Goal: Task Accomplishment & Management: Use online tool/utility

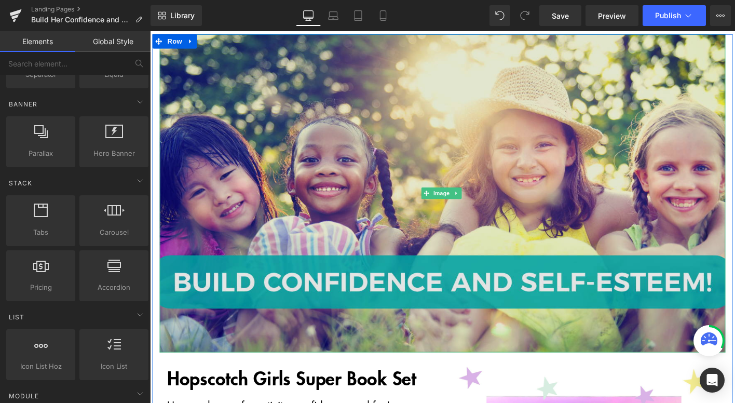
scroll to position [83, 0]
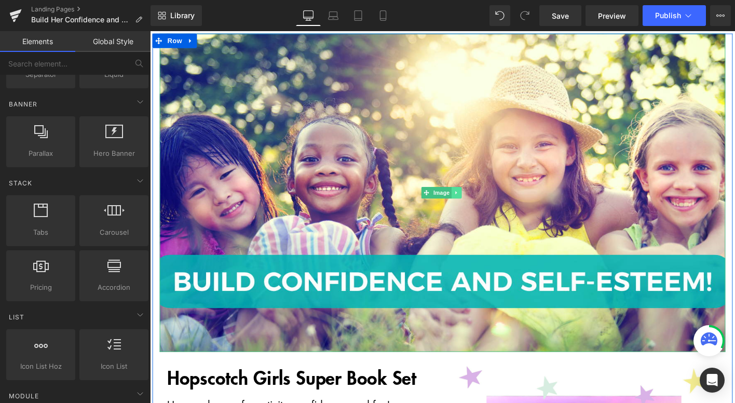
click at [479, 199] on link at bounding box center [478, 204] width 11 height 12
click at [481, 204] on icon at bounding box center [484, 204] width 6 height 6
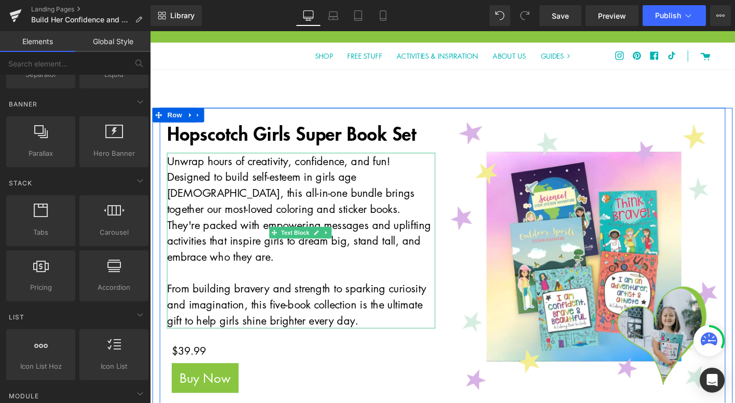
scroll to position [0, 0]
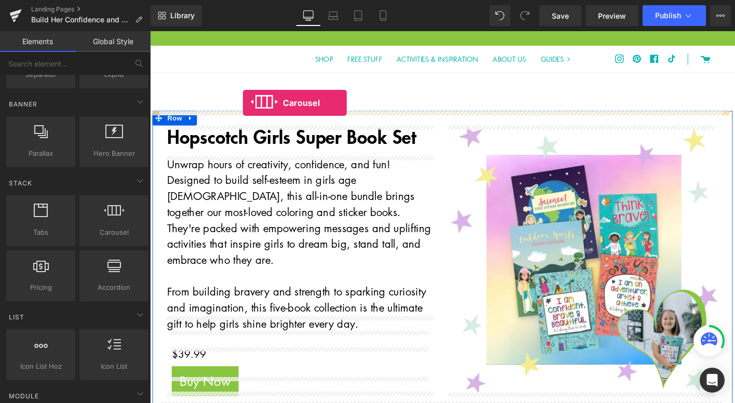
drag, startPoint x: 262, startPoint y: 249, endPoint x: 250, endPoint y: 109, distance: 140.6
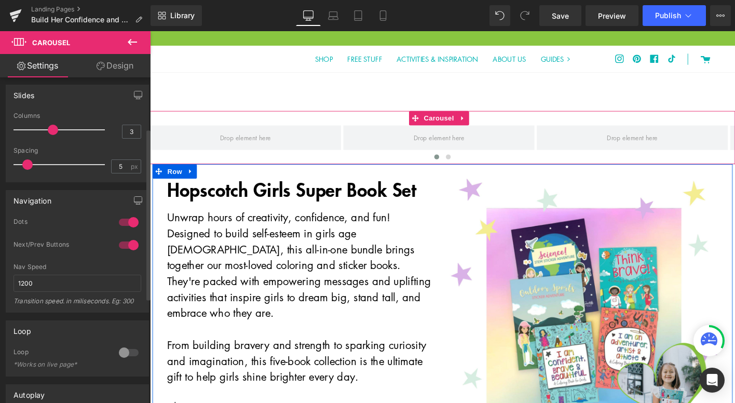
scroll to position [103, 0]
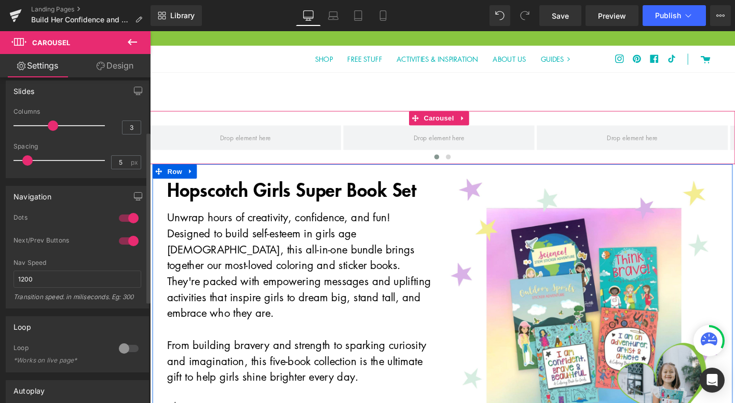
click at [123, 348] on div at bounding box center [128, 348] width 25 height 17
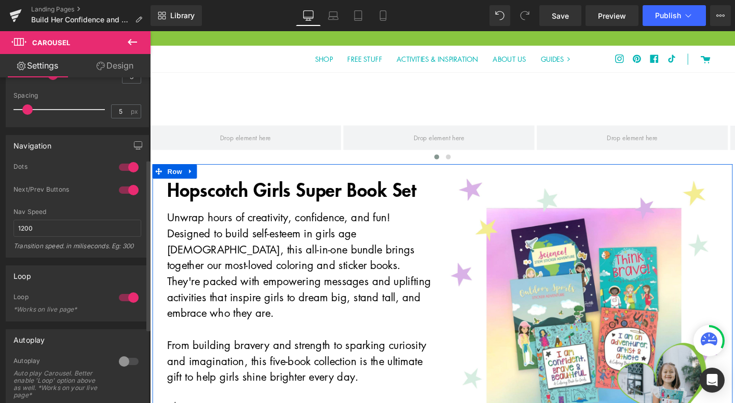
scroll to position [155, 0]
click at [122, 363] on div at bounding box center [128, 359] width 25 height 17
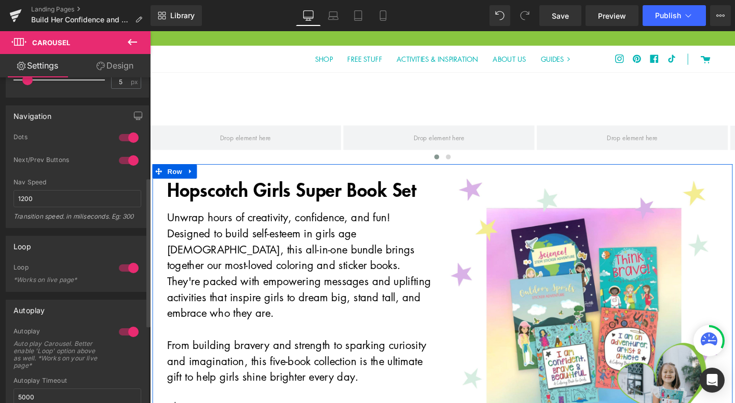
scroll to position [141, 0]
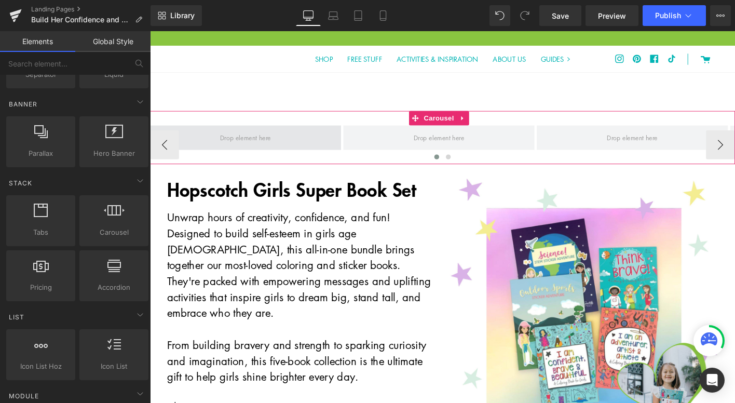
click at [282, 144] on span at bounding box center [253, 145] width 62 height 17
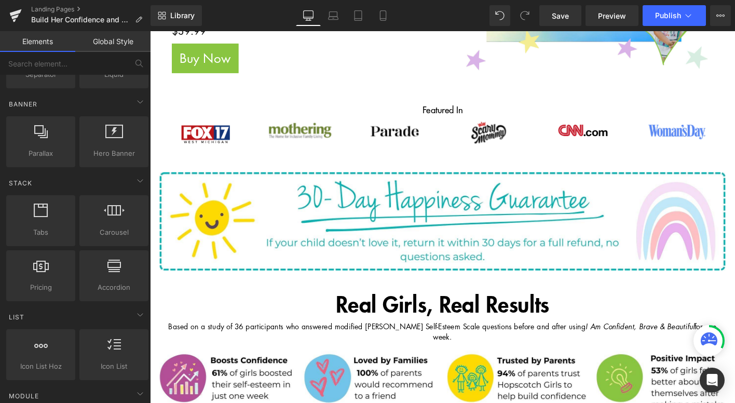
scroll to position [405, 0]
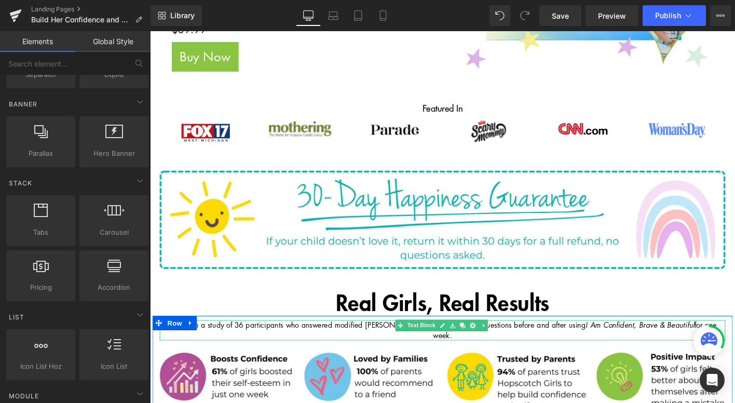
click at [312, 341] on p "Based on a study of 36 participants who answered modified [PERSON_NAME] Self-Es…" at bounding box center [463, 352] width 607 height 22
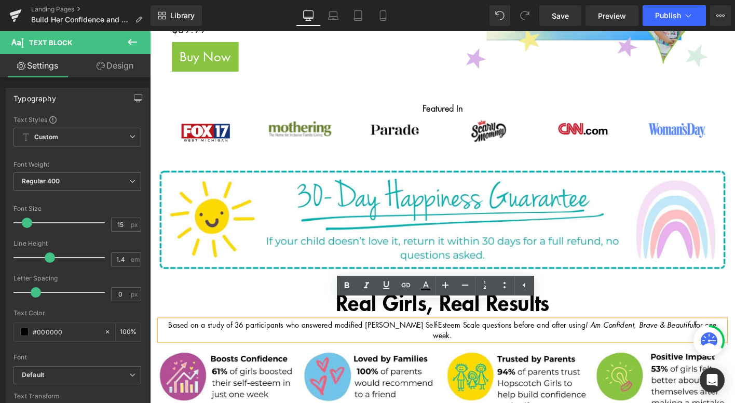
click at [171, 341] on p "Based on a study of 36 participants who answered modified [PERSON_NAME] Self-Es…" at bounding box center [463, 352] width 607 height 22
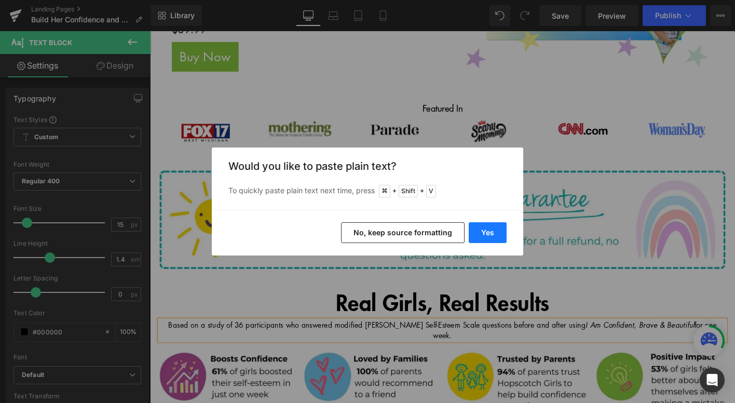
click at [494, 236] on button "Yes" at bounding box center [487, 232] width 38 height 21
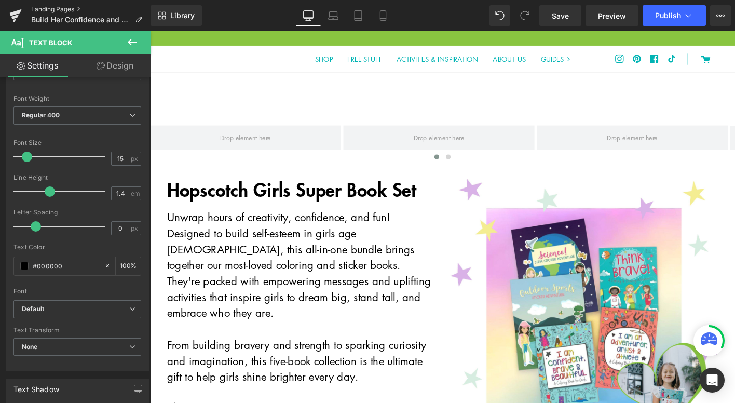
scroll to position [78, 0]
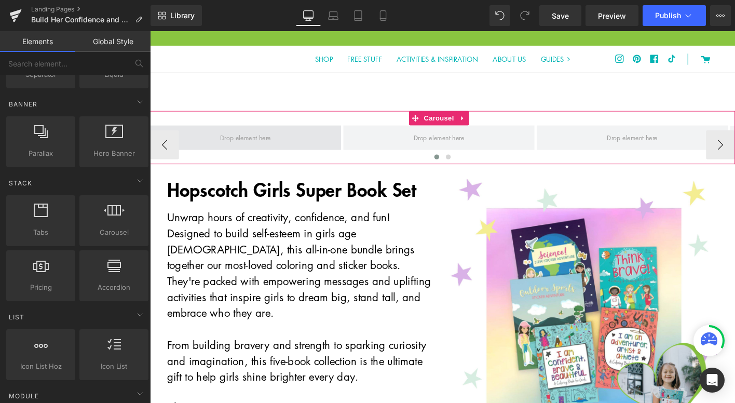
click at [270, 147] on span at bounding box center [253, 145] width 62 height 17
click at [461, 122] on span "Carousel" at bounding box center [459, 125] width 37 height 16
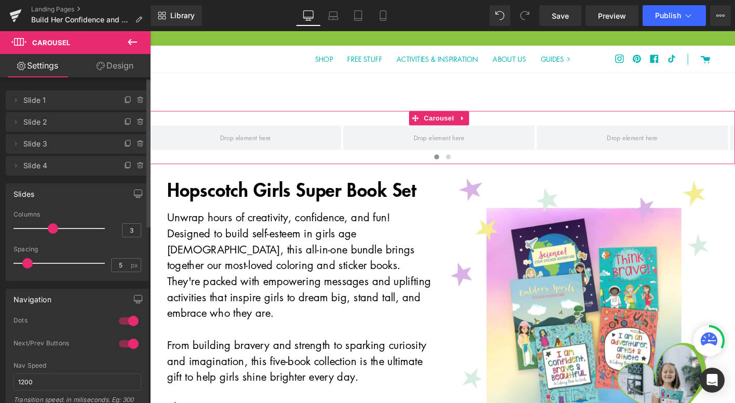
click at [76, 103] on span "Slide 1" at bounding box center [66, 100] width 87 height 20
click at [18, 100] on icon at bounding box center [15, 100] width 8 height 8
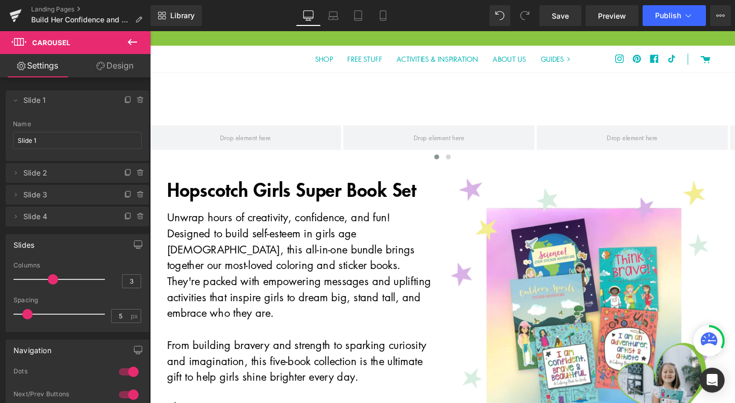
click at [127, 41] on icon at bounding box center [132, 42] width 12 height 12
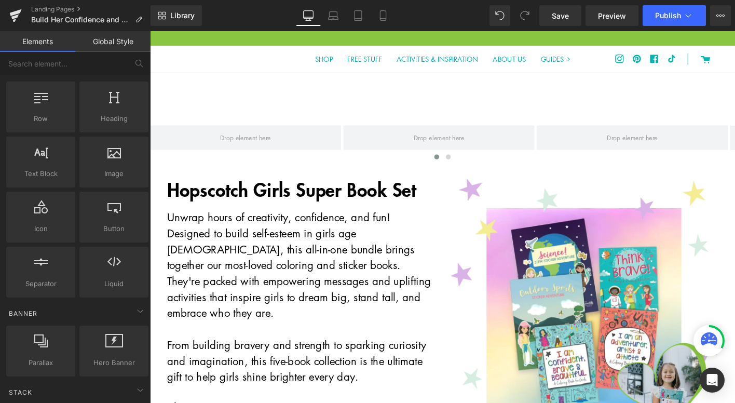
scroll to position [17, 0]
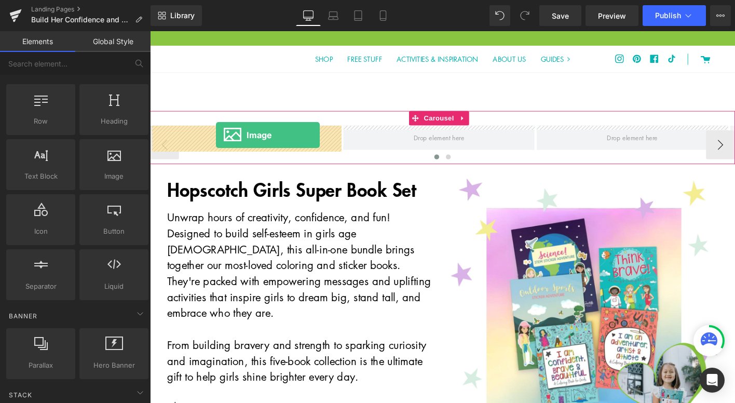
drag, startPoint x: 265, startPoint y: 204, endPoint x: 220, endPoint y: 143, distance: 76.2
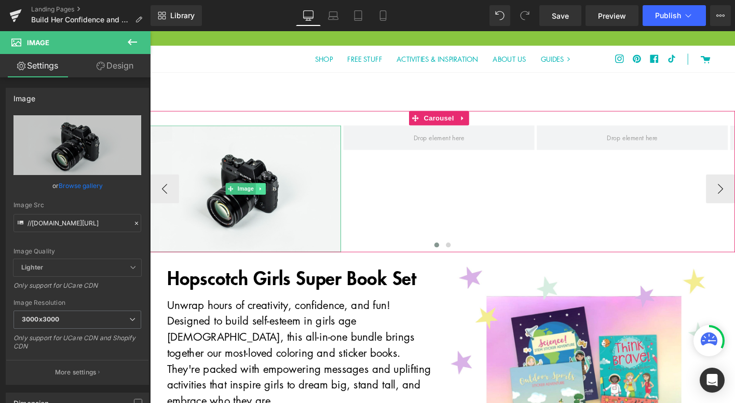
click at [271, 200] on icon at bounding box center [269, 200] width 6 height 6
click at [275, 200] on icon at bounding box center [274, 200] width 6 height 6
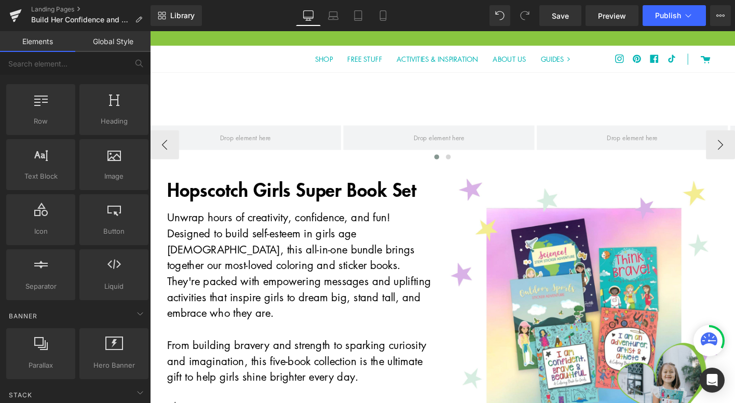
click at [126, 45] on link "Global Style" at bounding box center [112, 41] width 75 height 21
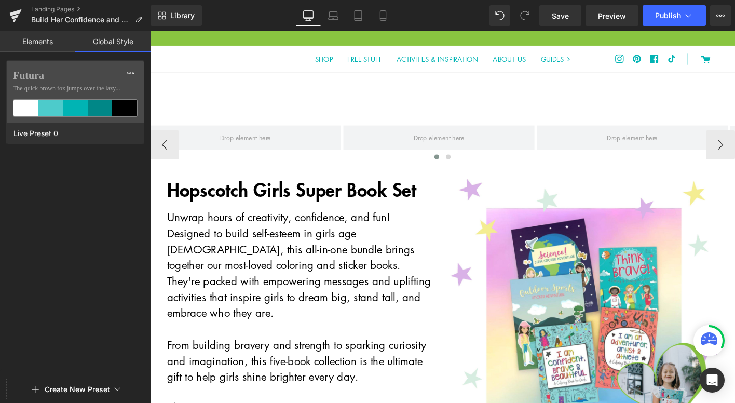
click at [46, 46] on link "Elements" at bounding box center [37, 41] width 75 height 21
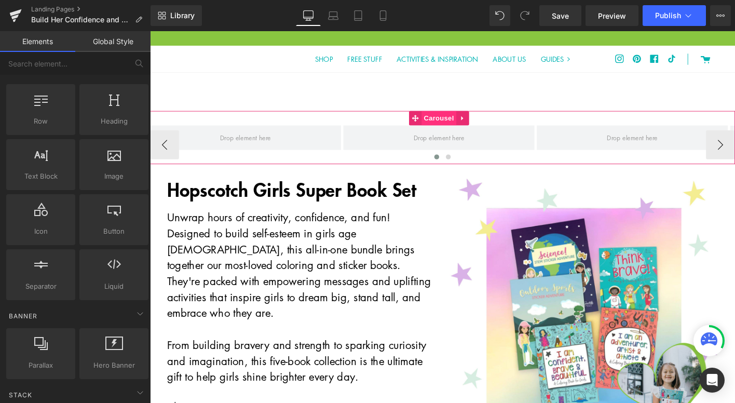
click at [467, 127] on span "Carousel" at bounding box center [459, 125] width 37 height 16
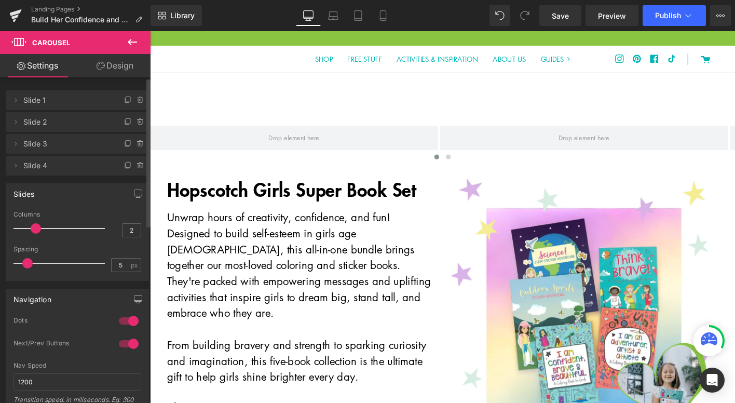
type input "1"
drag, startPoint x: 51, startPoint y: 229, endPoint x: 23, endPoint y: 229, distance: 28.0
click at [23, 229] on span at bounding box center [18, 228] width 10 height 10
click at [131, 41] on icon at bounding box center [132, 42] width 12 height 12
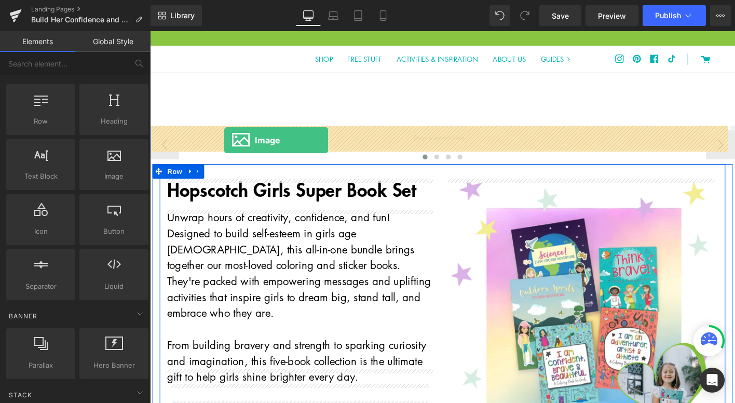
drag, startPoint x: 267, startPoint y: 193, endPoint x: 230, endPoint y: 148, distance: 58.3
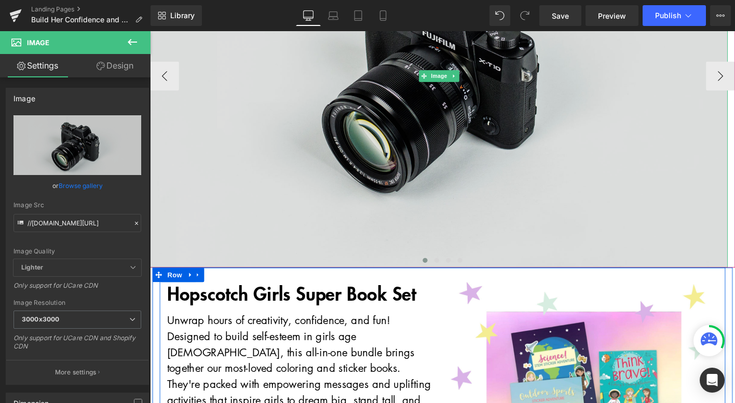
scroll to position [260, 0]
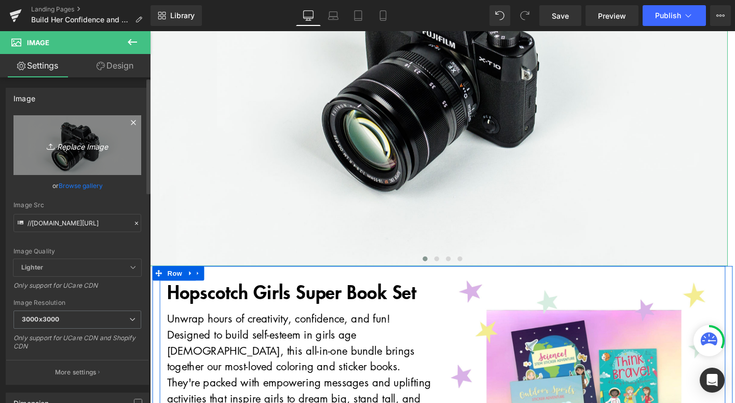
click at [75, 161] on link "Replace Image" at bounding box center [77, 145] width 128 height 60
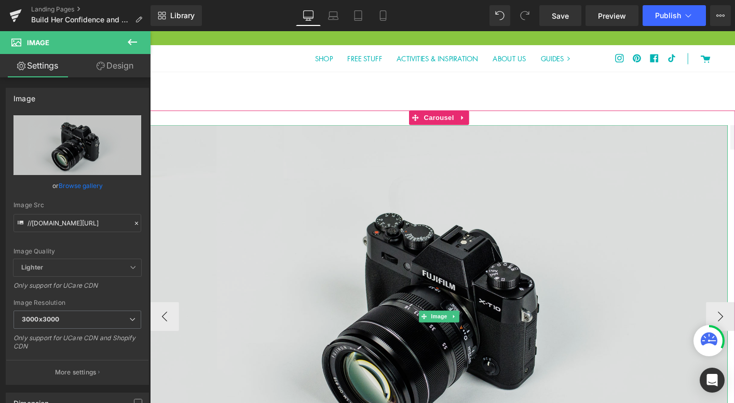
scroll to position [0, 0]
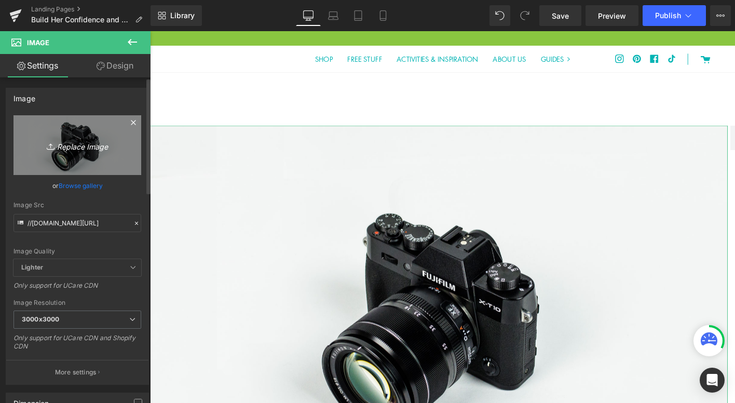
click at [80, 148] on icon "Replace Image" at bounding box center [77, 145] width 83 height 13
click at [71, 147] on icon "Replace Image" at bounding box center [77, 145] width 83 height 13
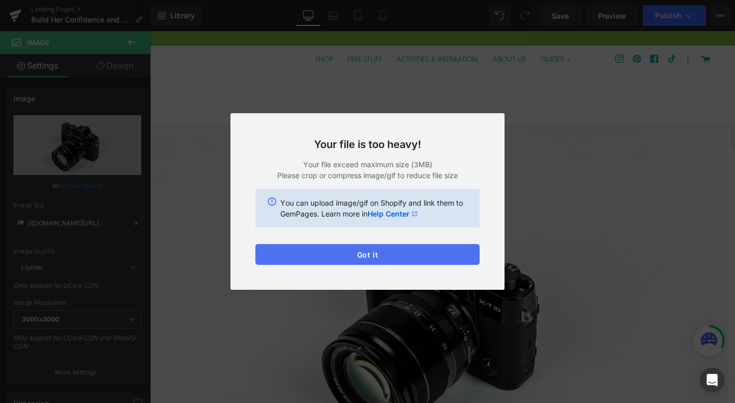
click at [435, 259] on button "Got it" at bounding box center [367, 254] width 224 height 21
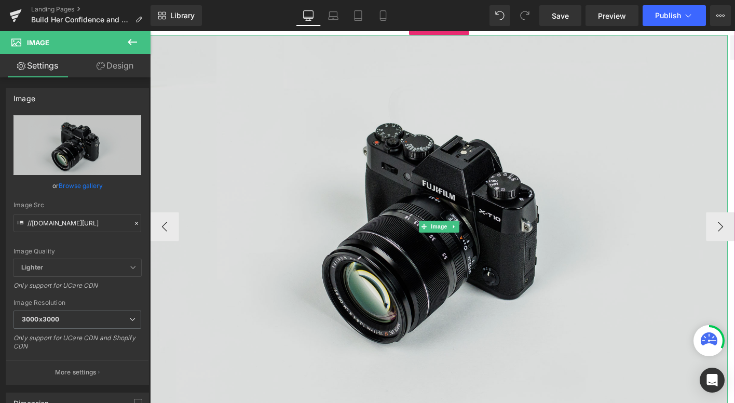
scroll to position [107, 0]
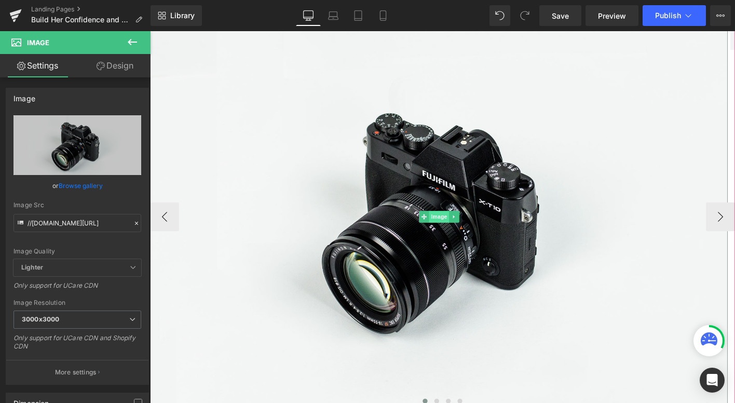
click at [461, 230] on span "Image" at bounding box center [460, 230] width 22 height 12
click at [466, 233] on span "Image" at bounding box center [460, 230] width 22 height 12
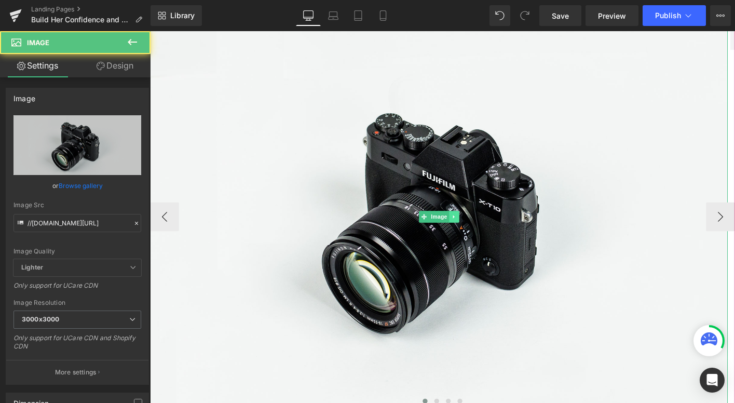
click at [477, 231] on icon at bounding box center [476, 230] width 6 height 6
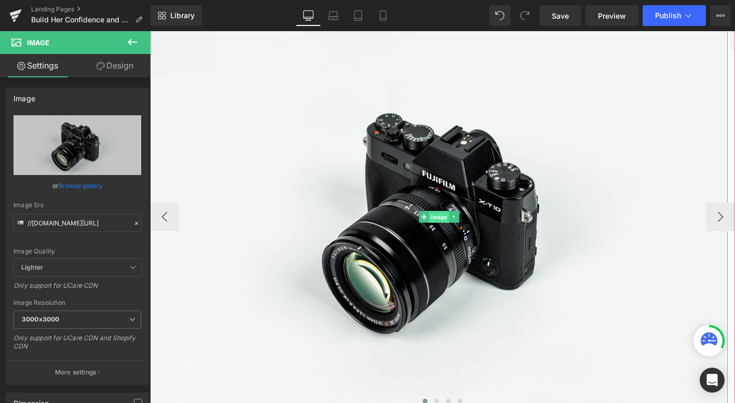
click at [448, 233] on link "Image" at bounding box center [454, 230] width 32 height 12
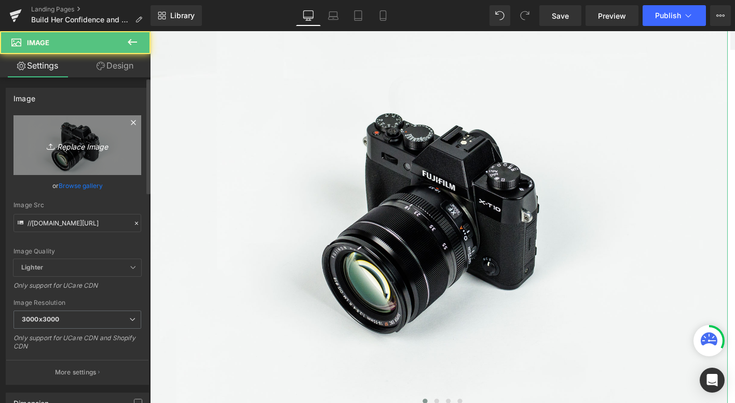
click at [90, 142] on icon "Replace Image" at bounding box center [77, 145] width 83 height 13
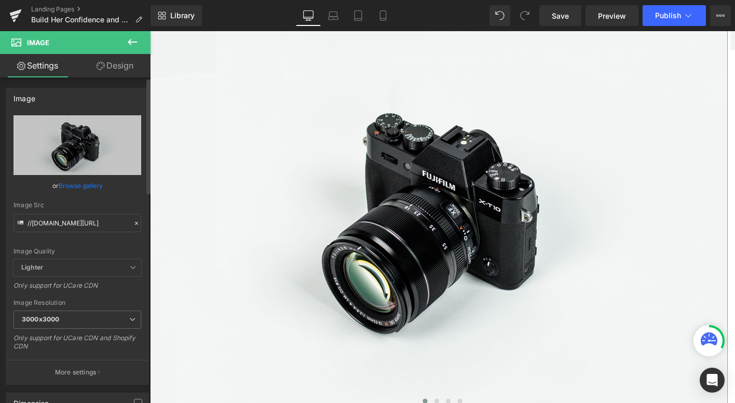
click at [77, 187] on link "Browse gallery" at bounding box center [81, 185] width 44 height 18
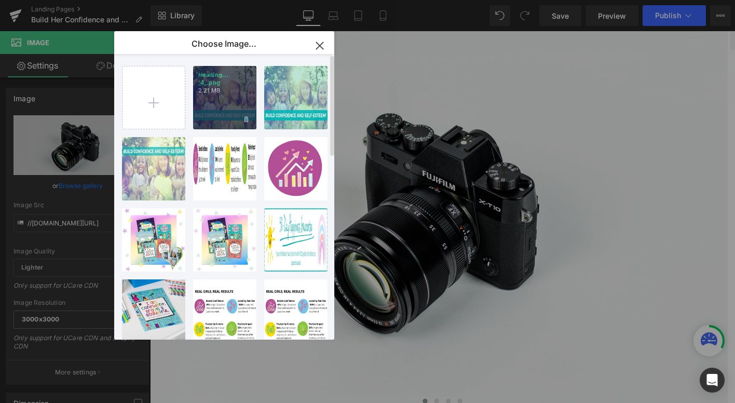
click at [219, 98] on div "Heading... _4_.png 2.21 MB" at bounding box center [224, 97] width 63 height 63
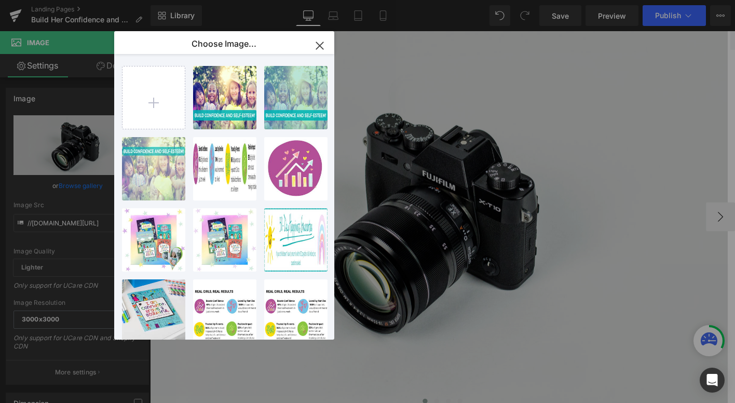
type input "[URL][DOMAIN_NAME]"
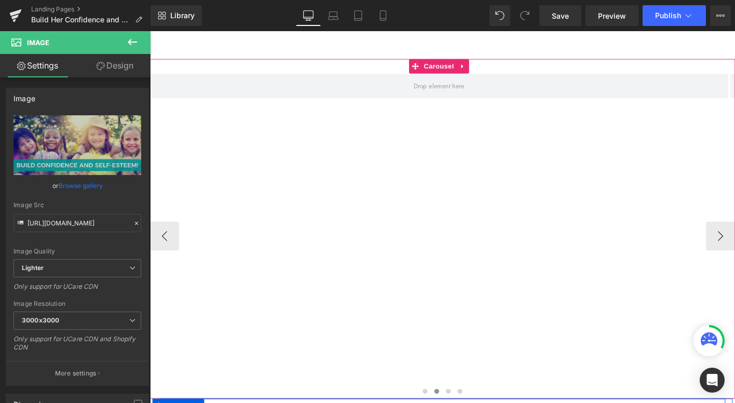
scroll to position [54, 0]
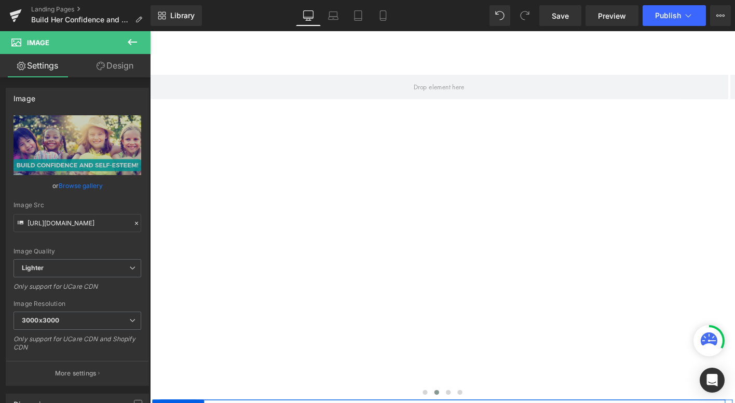
click at [137, 48] on button at bounding box center [132, 42] width 36 height 23
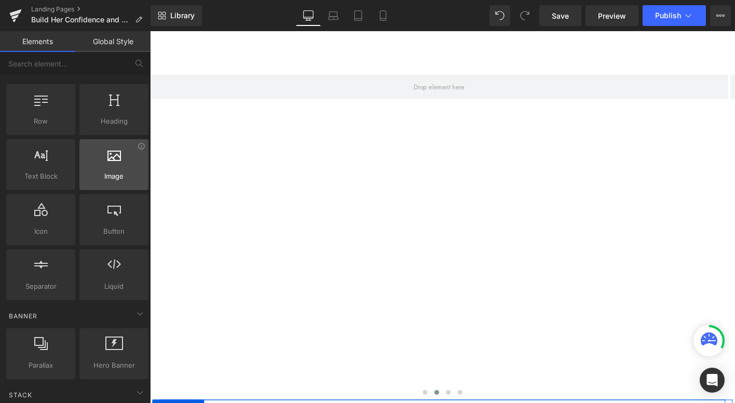
scroll to position [0, 0]
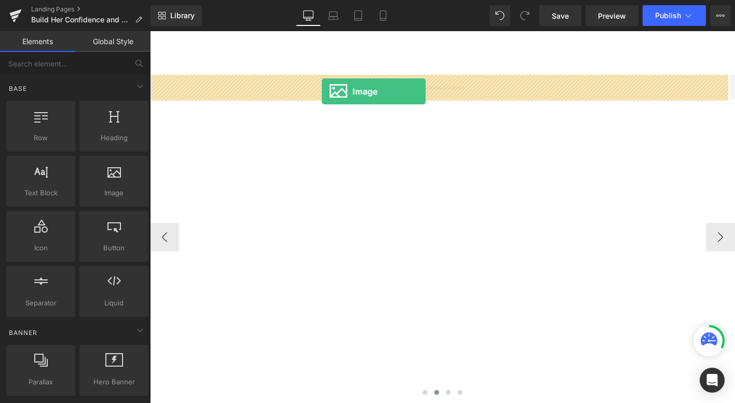
drag, startPoint x: 239, startPoint y: 225, endPoint x: 334, endPoint y: 96, distance: 160.2
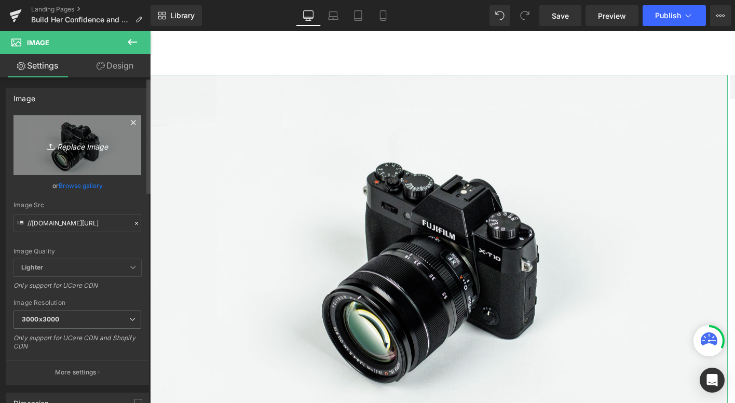
click at [76, 146] on icon "Replace Image" at bounding box center [77, 145] width 83 height 13
type input "C:\fakepath\2.png"
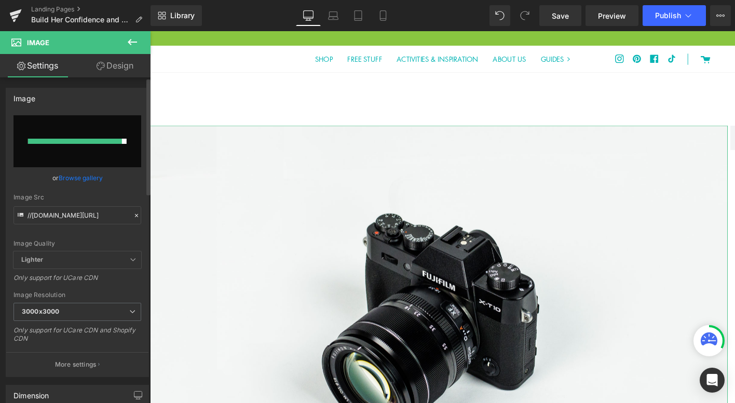
click at [84, 179] on link "Browse gallery" at bounding box center [81, 178] width 44 height 18
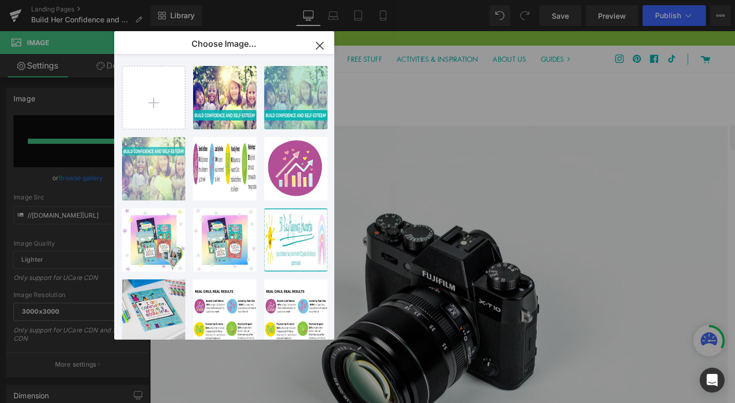
click at [323, 46] on icon "button" at bounding box center [319, 45] width 17 height 17
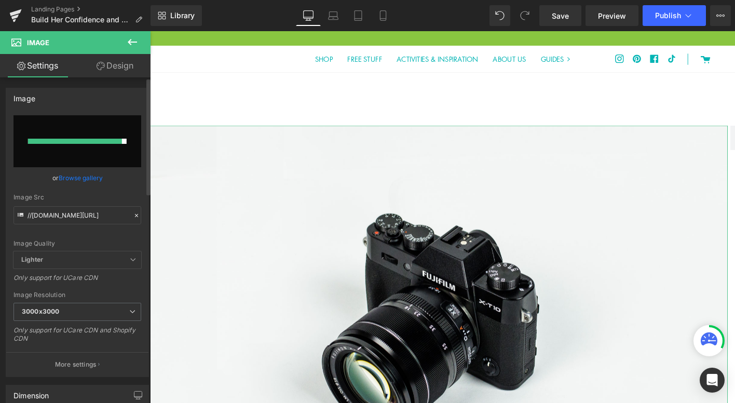
click at [87, 178] on link "Browse gallery" at bounding box center [81, 178] width 44 height 18
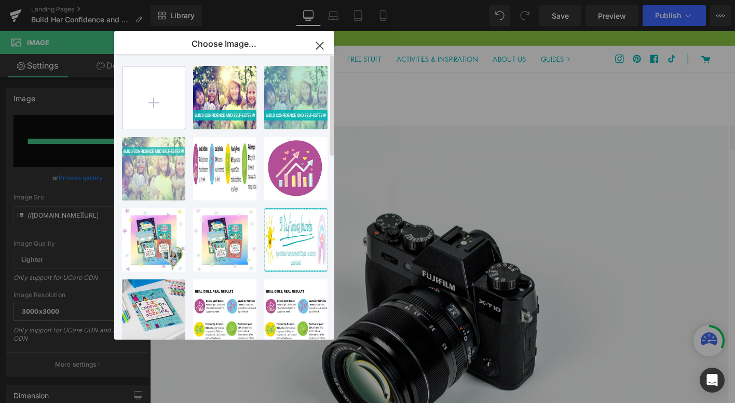
click at [150, 106] on input "file" at bounding box center [153, 97] width 62 height 62
type input "C:\fakepath\2.png"
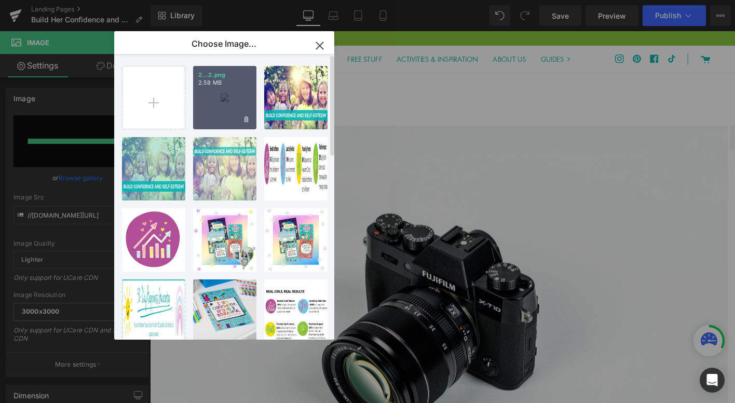
click at [234, 106] on div "2...2.png 2.58 MB" at bounding box center [224, 97] width 63 height 63
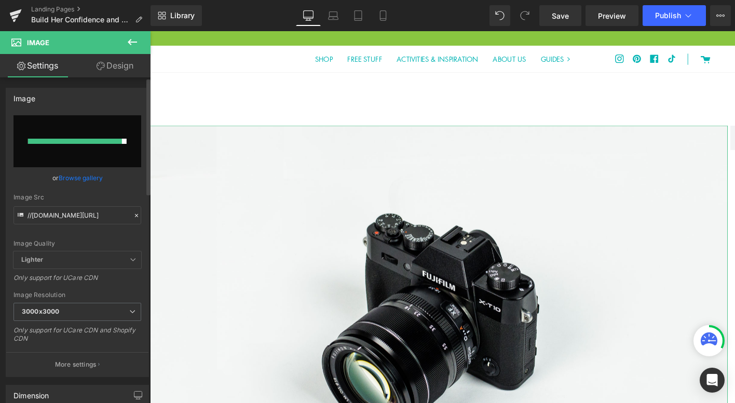
click at [81, 178] on link "Browse gallery" at bounding box center [81, 178] width 44 height 18
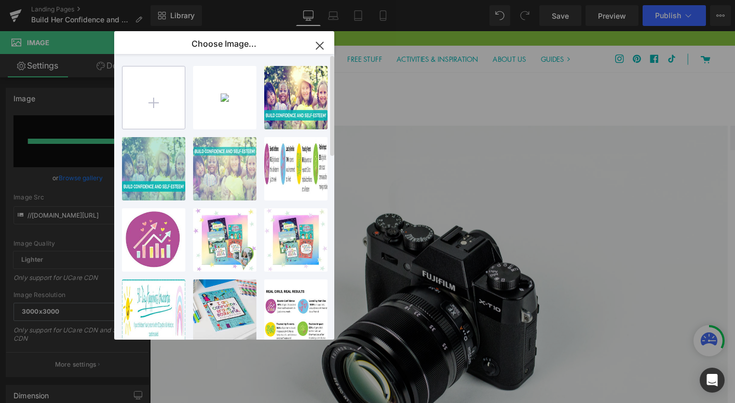
click at [157, 106] on input "file" at bounding box center [153, 97] width 62 height 62
type input "C:\fakepath\3.png"
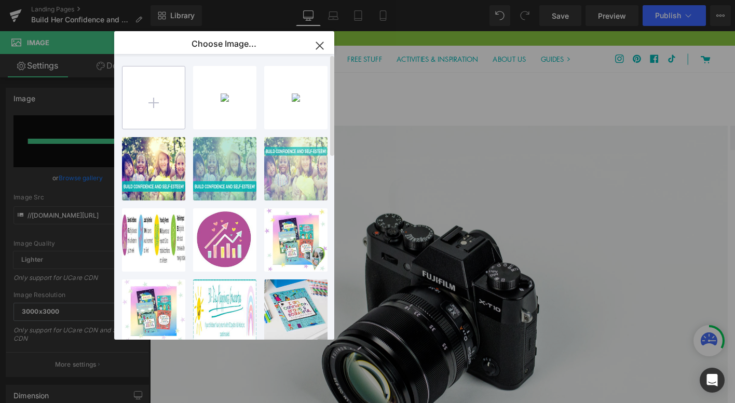
click at [151, 106] on input "file" at bounding box center [153, 97] width 62 height 62
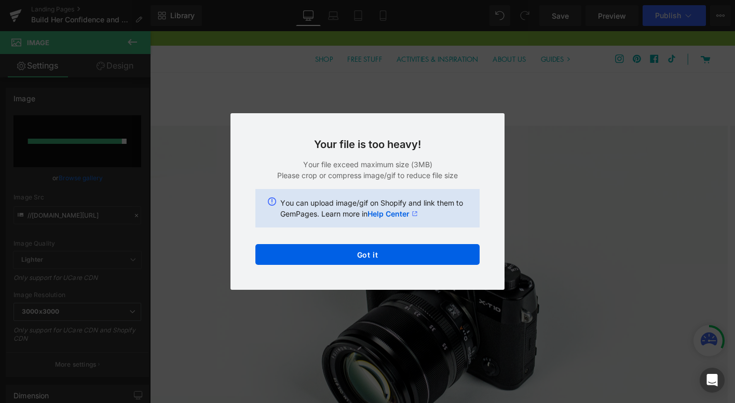
click at [369, 0] on div "Text Color Highlight Color #333333 #333333 100 % rgba(255, 255, 255, 1) #ffffff…" at bounding box center [367, 0] width 735 height 0
click at [369, 258] on button "Got it" at bounding box center [367, 254] width 224 height 21
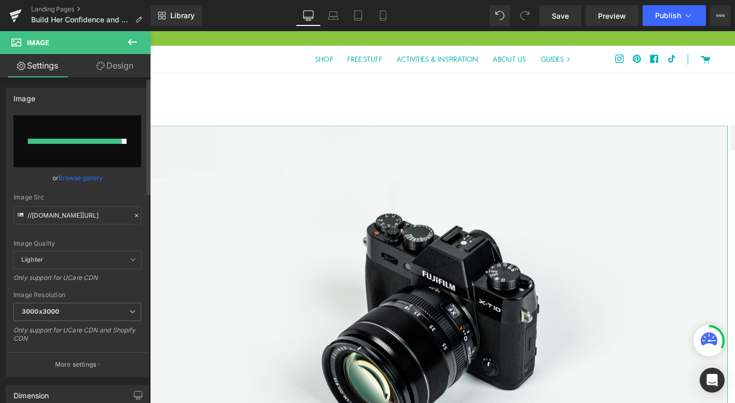
click at [84, 174] on link "Browse gallery" at bounding box center [81, 178] width 44 height 18
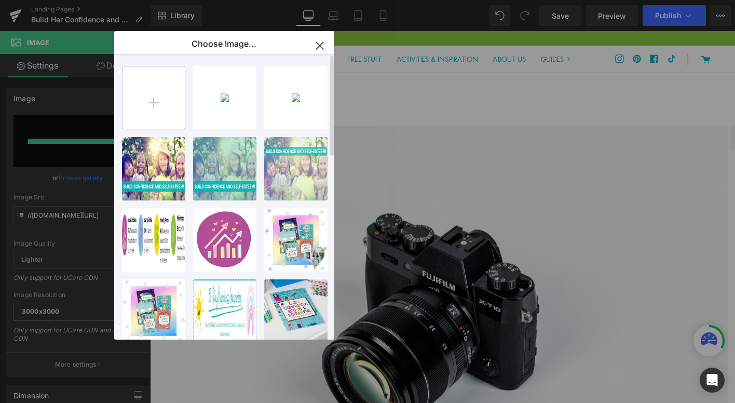
click at [163, 110] on input "file" at bounding box center [153, 97] width 62 height 62
click at [157, 109] on input "file" at bounding box center [153, 97] width 62 height 62
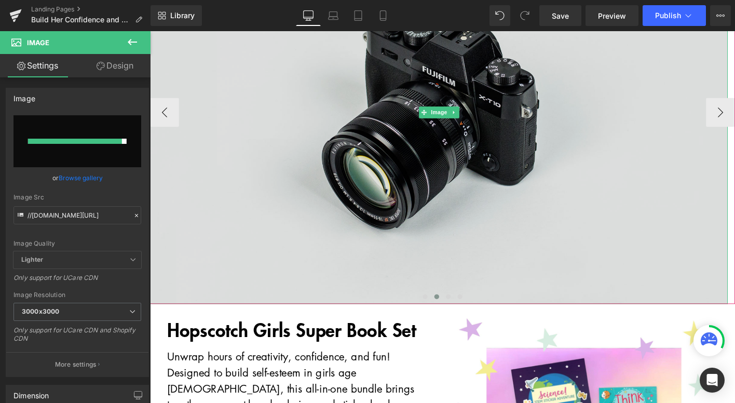
scroll to position [220, 0]
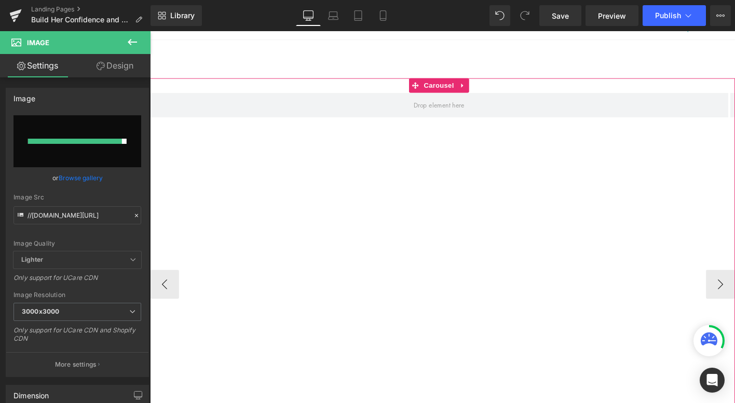
scroll to position [33, 0]
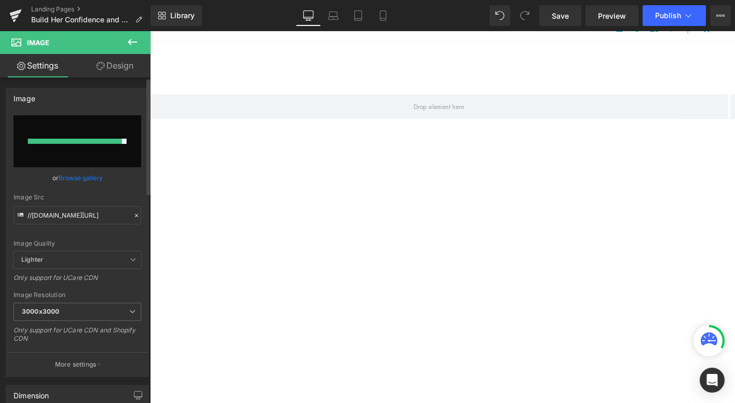
click at [84, 146] on input "file" at bounding box center [77, 141] width 128 height 52
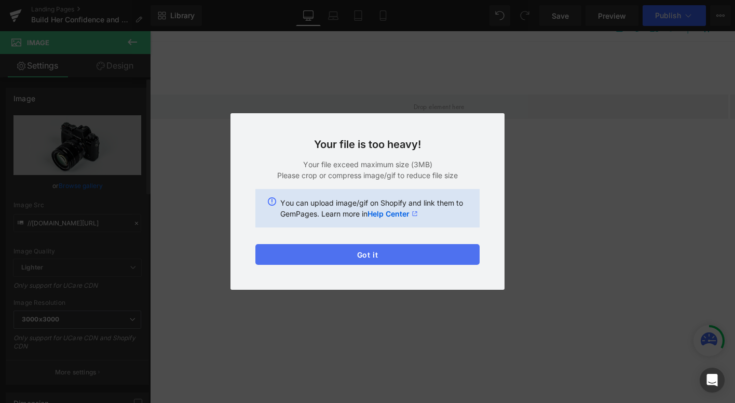
click at [410, 256] on button "Got it" at bounding box center [367, 254] width 224 height 21
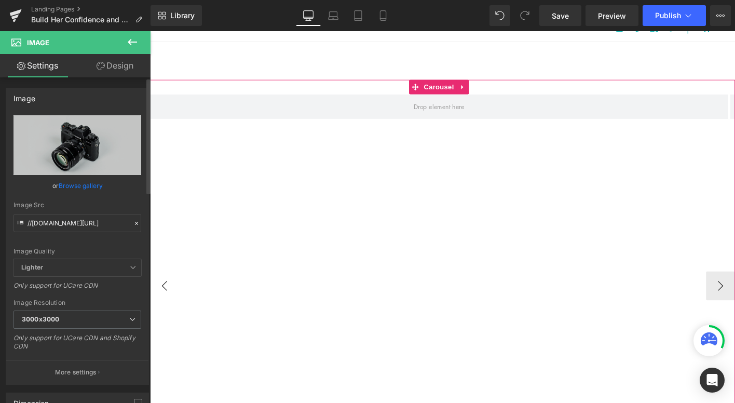
click at [172, 305] on button "‹" at bounding box center [165, 304] width 31 height 31
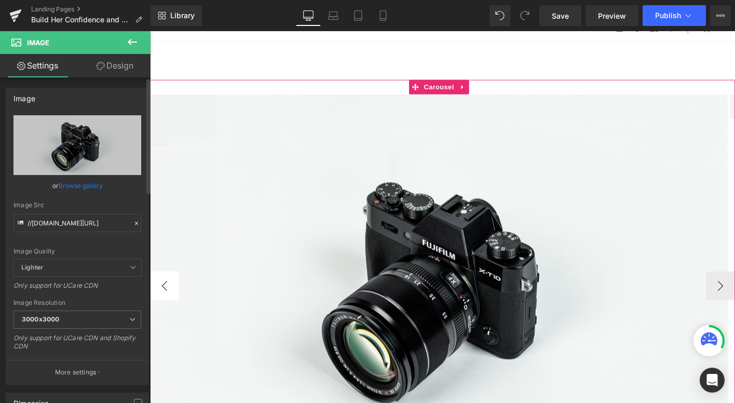
click at [172, 305] on button "‹" at bounding box center [165, 304] width 31 height 31
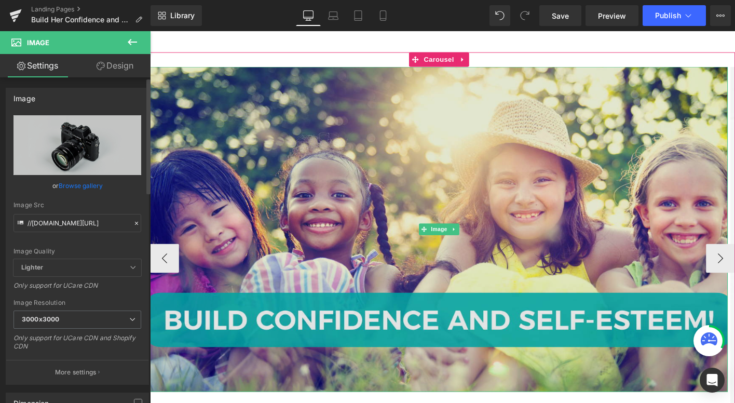
scroll to position [81, 0]
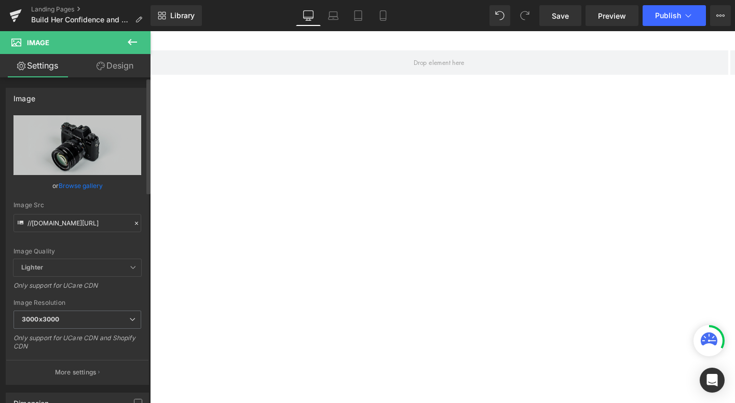
click at [131, 39] on icon at bounding box center [132, 42] width 9 height 6
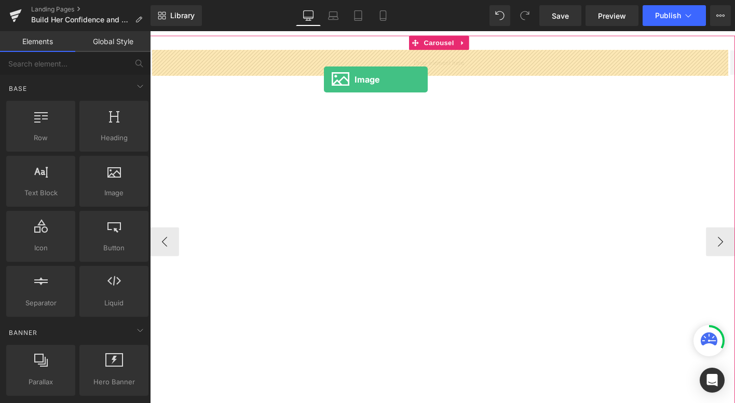
drag, startPoint x: 256, startPoint y: 228, endPoint x: 337, endPoint y: 83, distance: 165.6
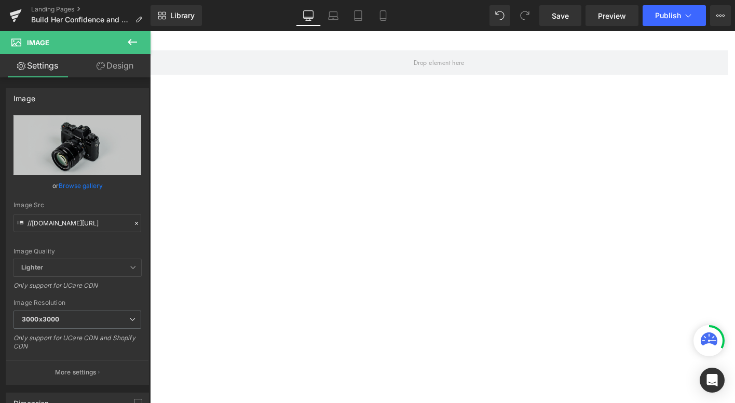
click at [137, 41] on icon at bounding box center [132, 42] width 12 height 12
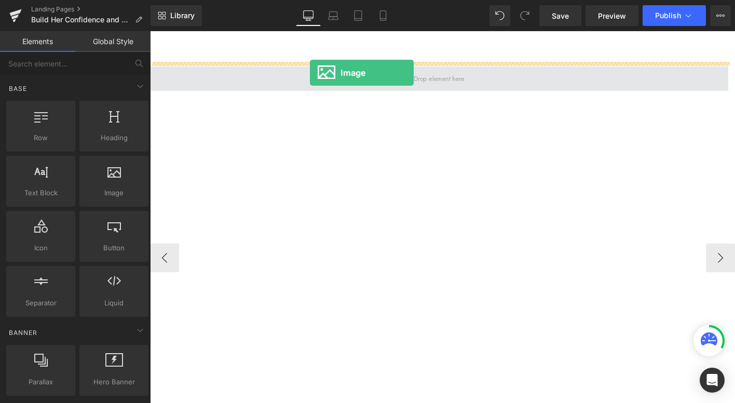
scroll to position [52, 0]
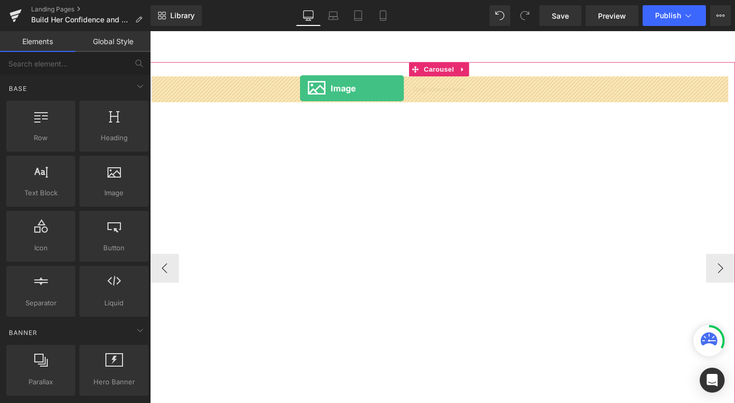
drag, startPoint x: 263, startPoint y: 218, endPoint x: 311, endPoint y: 92, distance: 134.8
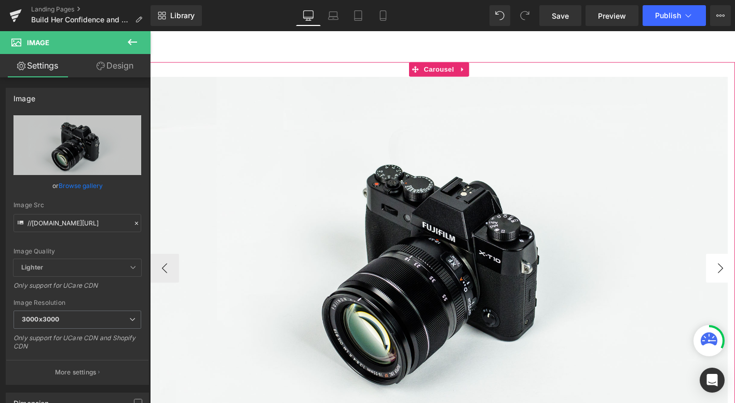
click at [167, 290] on button "‹" at bounding box center [165, 285] width 31 height 31
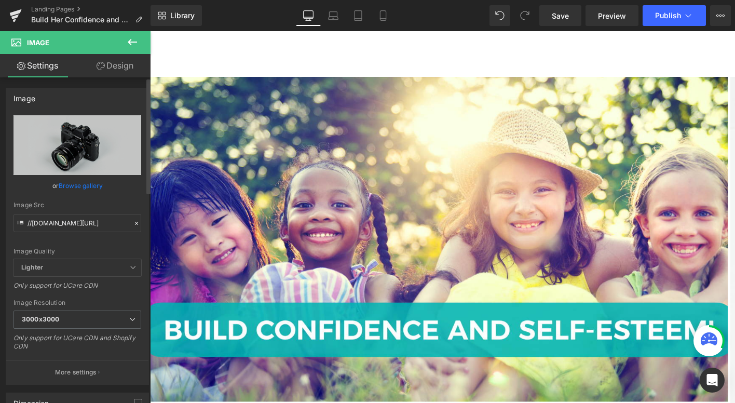
click at [74, 186] on link "Browse gallery" at bounding box center [81, 185] width 44 height 18
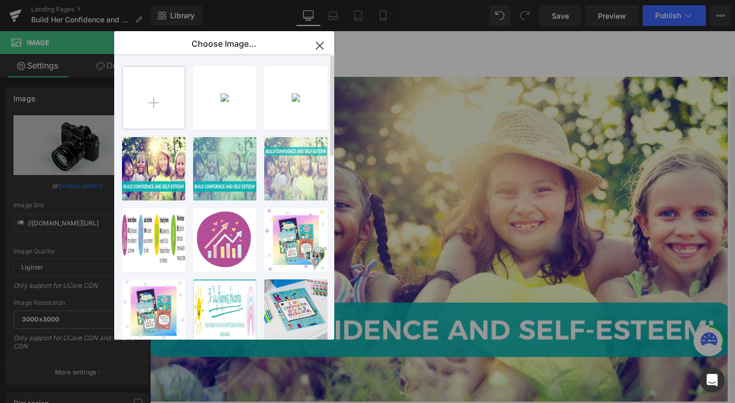
click at [155, 103] on input "file" at bounding box center [153, 97] width 62 height 62
type input "C:\fakepath\3.png"
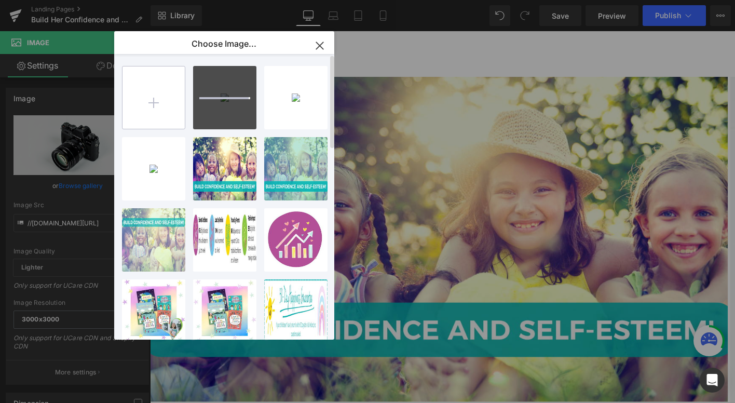
click at [151, 102] on input "file" at bounding box center [153, 97] width 62 height 62
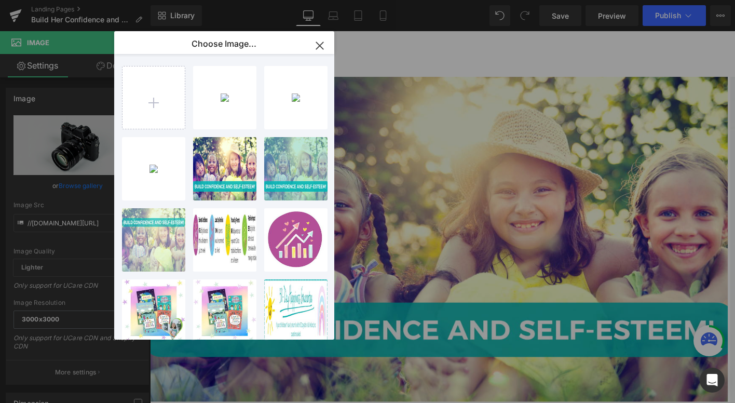
type input "C:\fakepath\4.png"
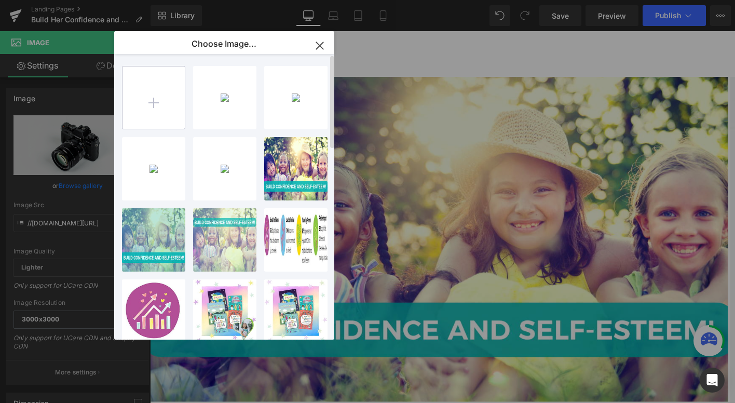
click at [162, 101] on input "file" at bounding box center [153, 97] width 62 height 62
type input "C:\fakepath\5.png"
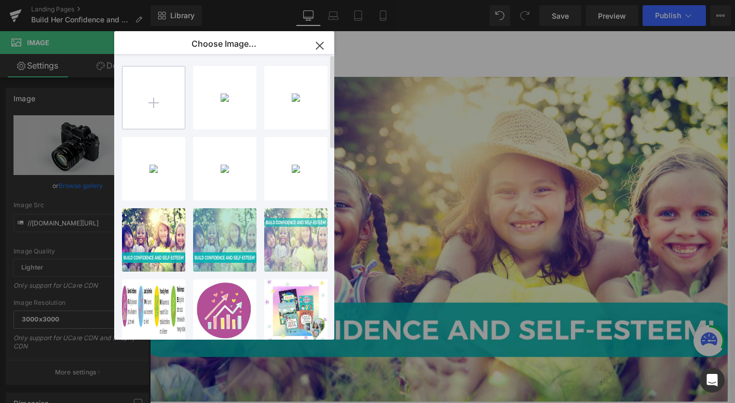
click at [153, 101] on input "file" at bounding box center [153, 97] width 62 height 62
type input "C:\fakepath\2.png"
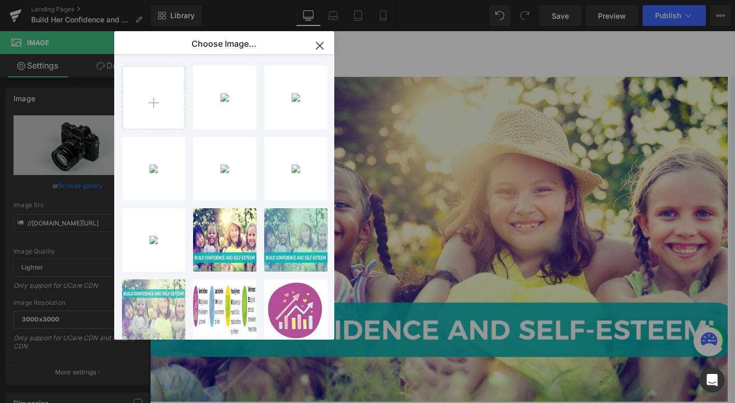
click at [323, 48] on icon "button" at bounding box center [319, 45] width 17 height 17
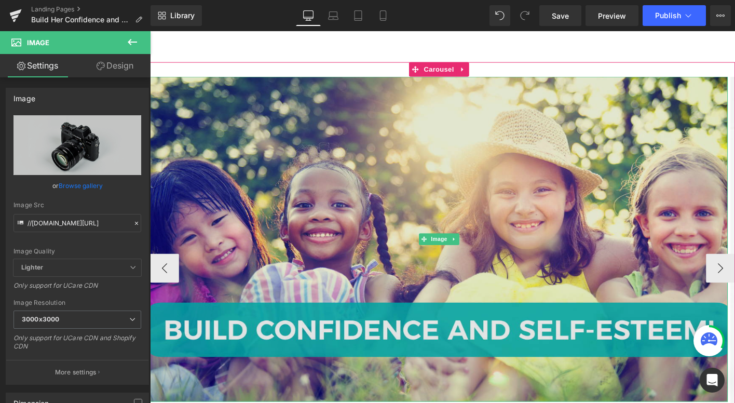
scroll to position [66, 0]
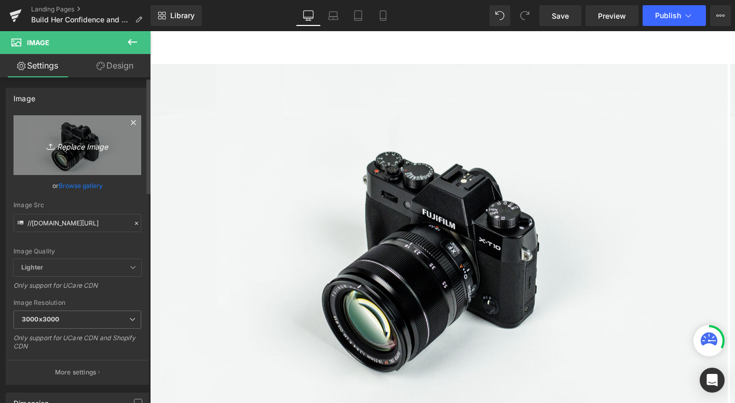
click at [84, 146] on icon "Replace Image" at bounding box center [77, 145] width 83 height 13
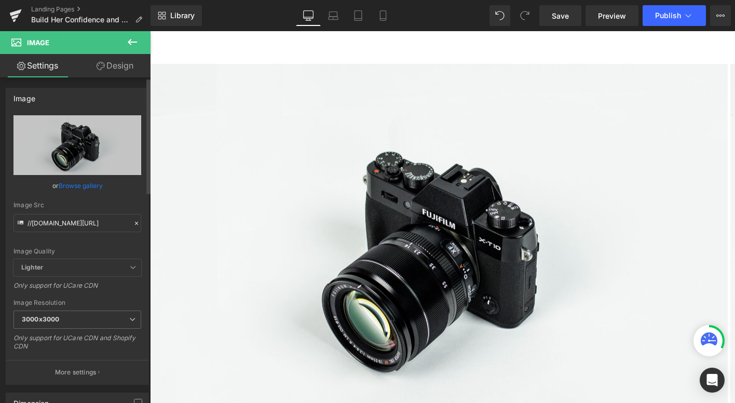
click at [87, 184] on link "Browse gallery" at bounding box center [81, 185] width 44 height 18
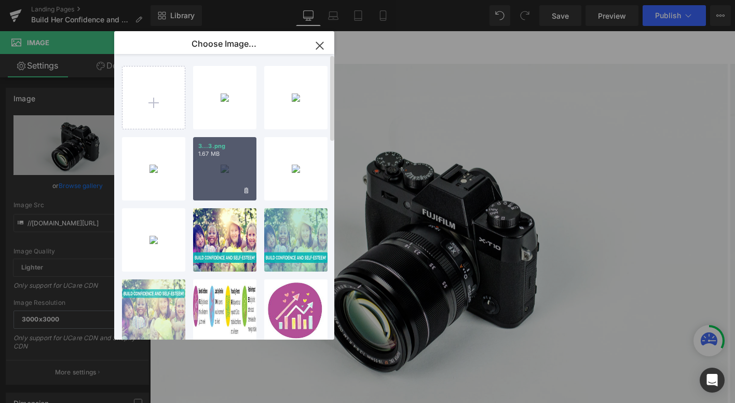
click at [237, 167] on div "3...3.png 1.67 MB" at bounding box center [224, 168] width 63 height 63
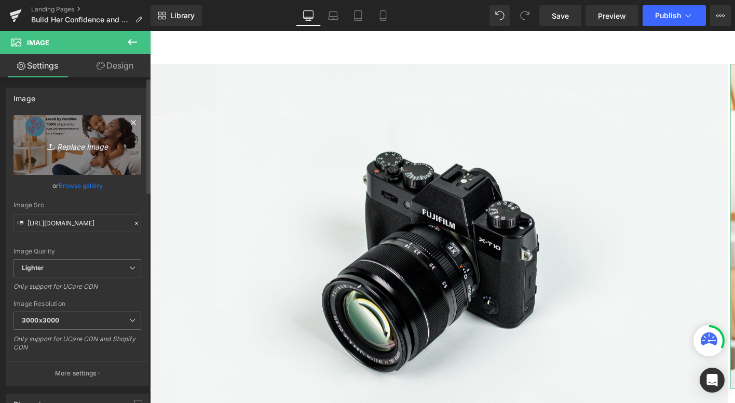
click at [92, 142] on icon "Replace Image" at bounding box center [77, 145] width 83 height 13
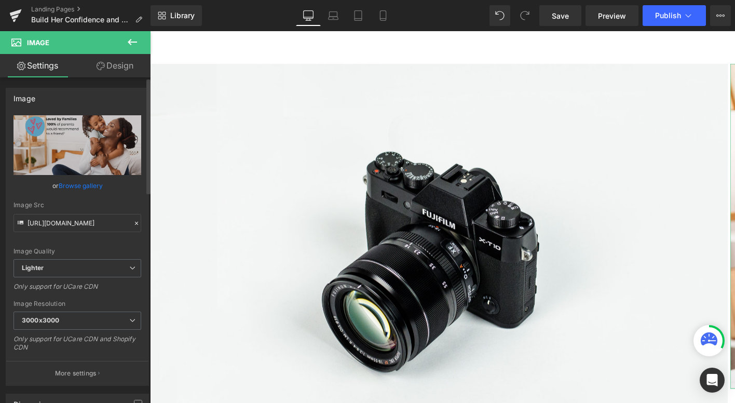
click at [85, 185] on link "Browse gallery" at bounding box center [81, 185] width 44 height 18
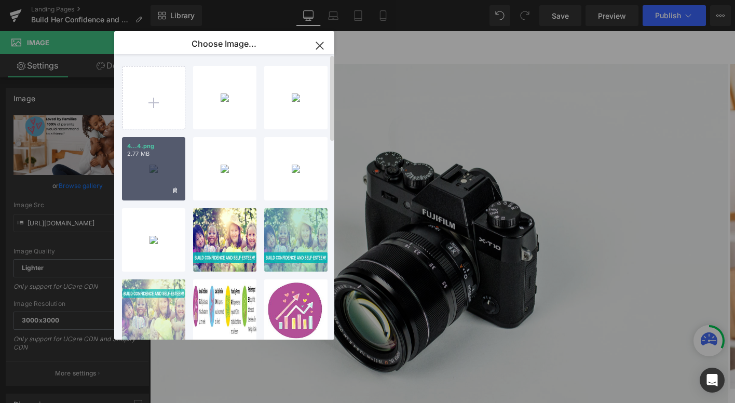
click at [174, 170] on div "4...4.png 2.77 MB" at bounding box center [153, 168] width 63 height 63
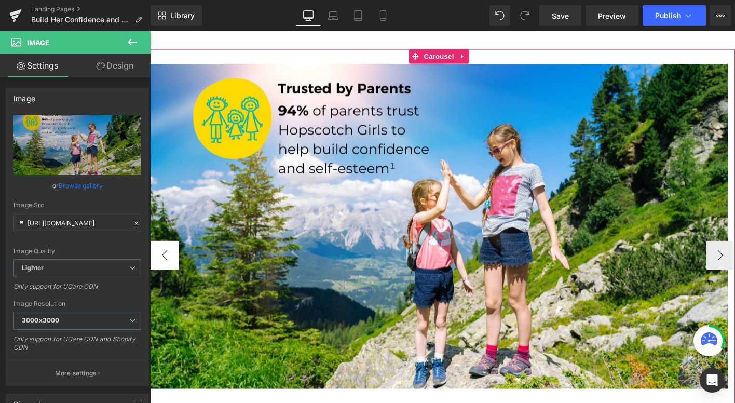
click at [161, 270] on button "‹" at bounding box center [165, 271] width 31 height 31
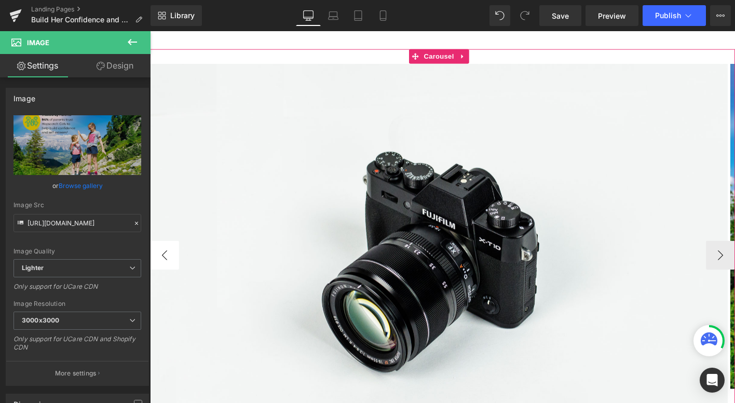
click at [161, 270] on button "‹" at bounding box center [165, 271] width 31 height 31
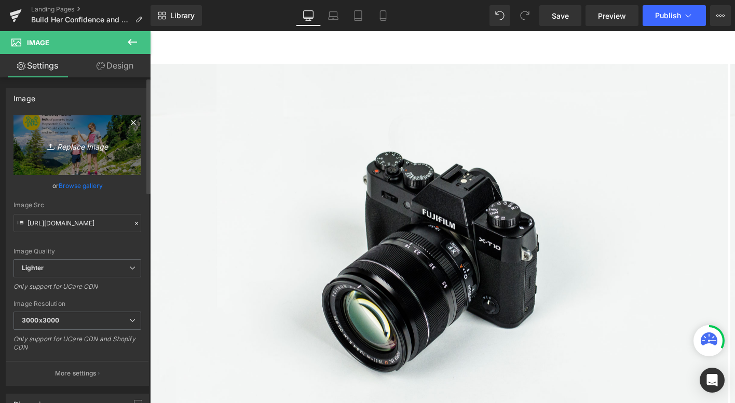
click at [79, 149] on icon "Replace Image" at bounding box center [77, 145] width 83 height 13
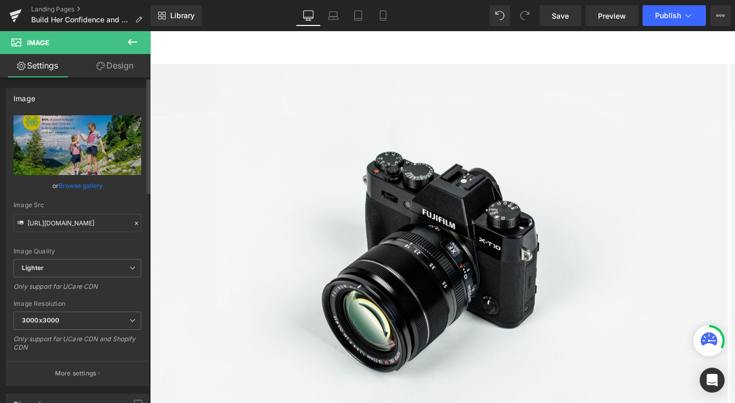
click at [90, 183] on link "Browse gallery" at bounding box center [81, 185] width 44 height 18
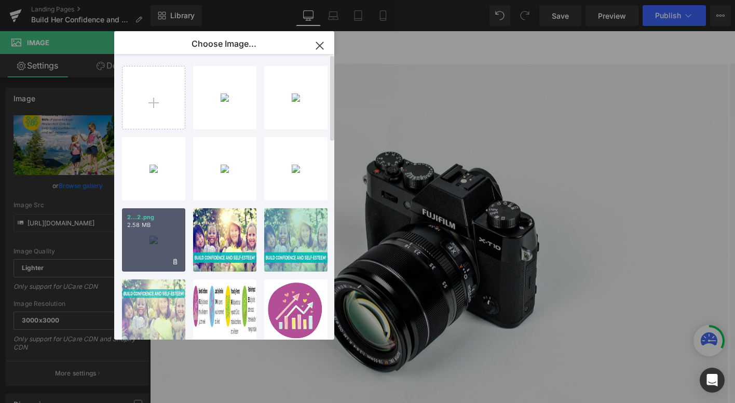
click at [148, 236] on div "2...2.png 2.58 MB" at bounding box center [153, 239] width 63 height 63
type input "[URL][DOMAIN_NAME]"
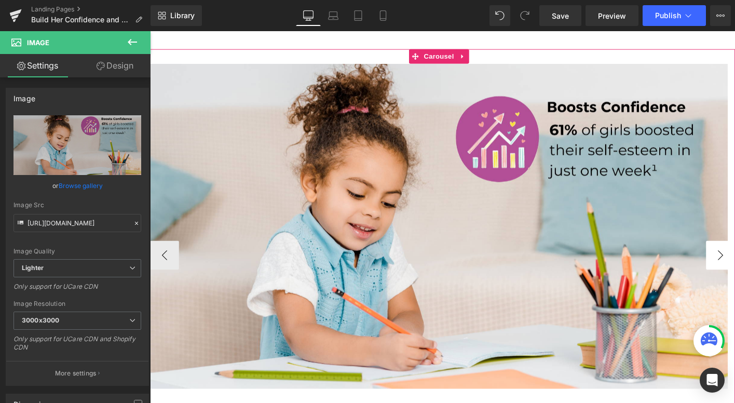
click at [163, 274] on button "‹" at bounding box center [165, 271] width 31 height 31
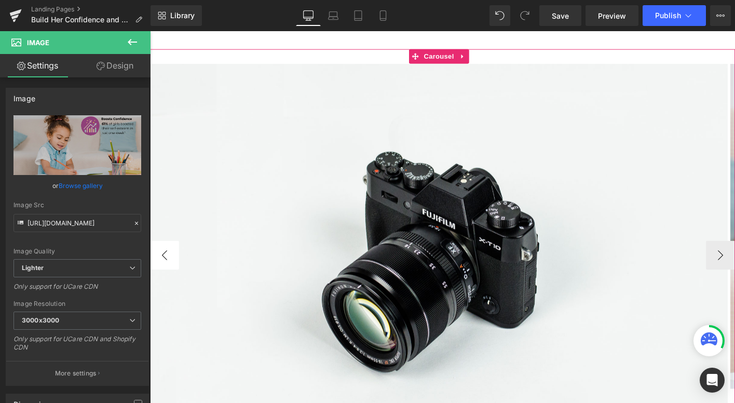
click at [163, 274] on button "‹" at bounding box center [165, 271] width 31 height 31
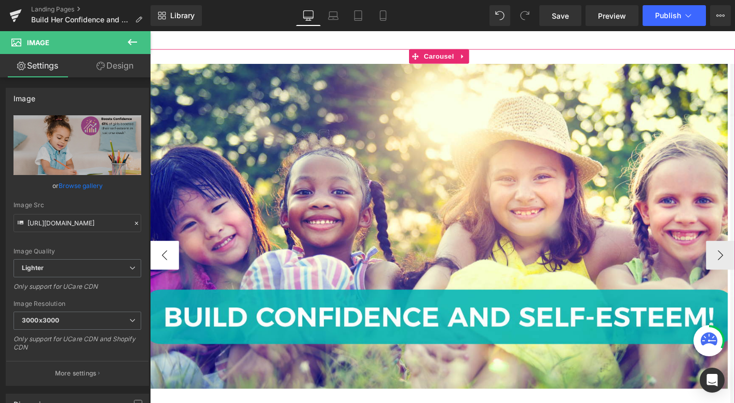
click at [163, 274] on button "‹" at bounding box center [165, 271] width 31 height 31
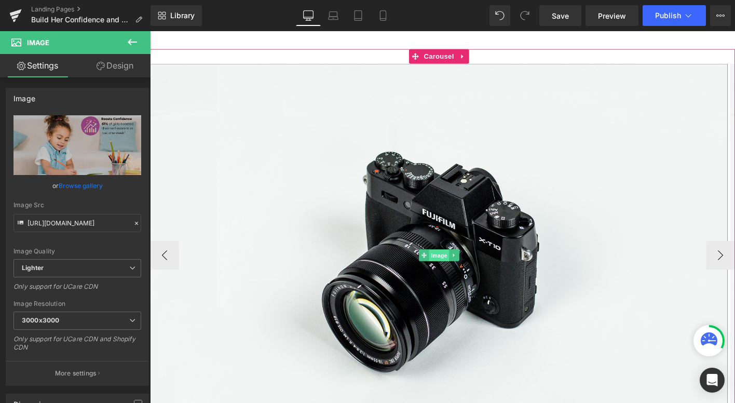
click at [465, 271] on span "Image" at bounding box center [460, 272] width 22 height 12
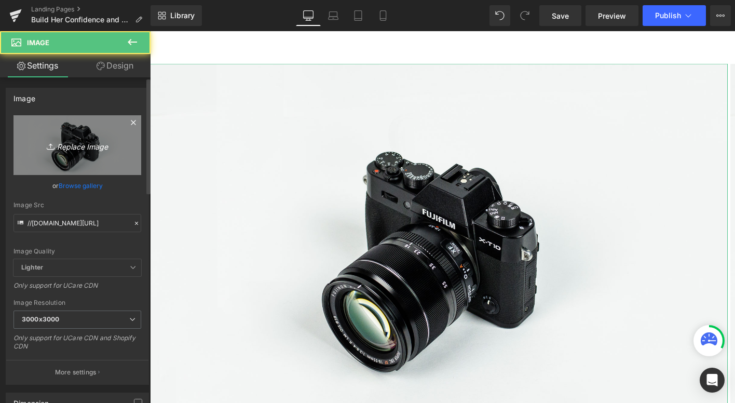
click at [78, 151] on icon "Replace Image" at bounding box center [77, 145] width 83 height 13
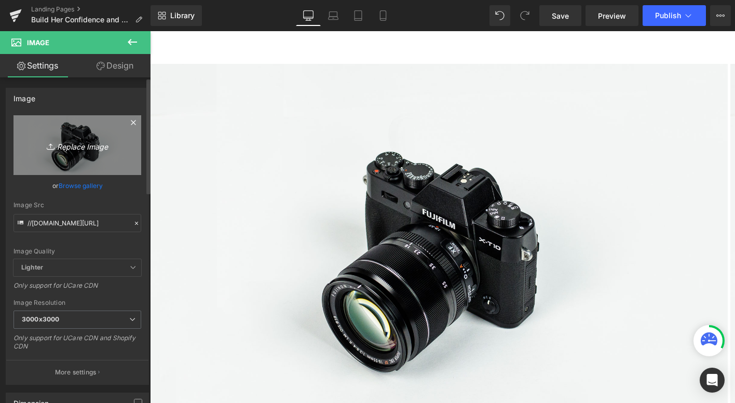
type input "C:\fakepath\3.png"
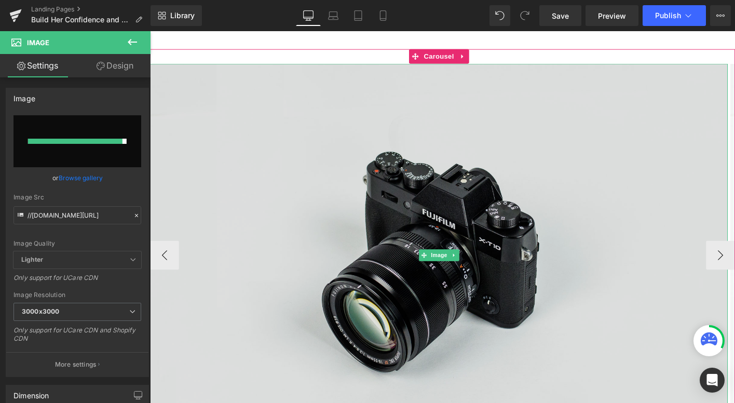
type input "[URL][DOMAIN_NAME]"
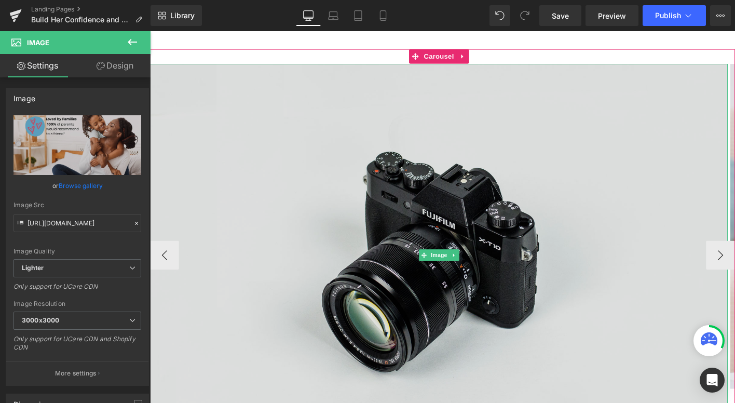
click at [316, 228] on img at bounding box center [460, 271] width 620 height 411
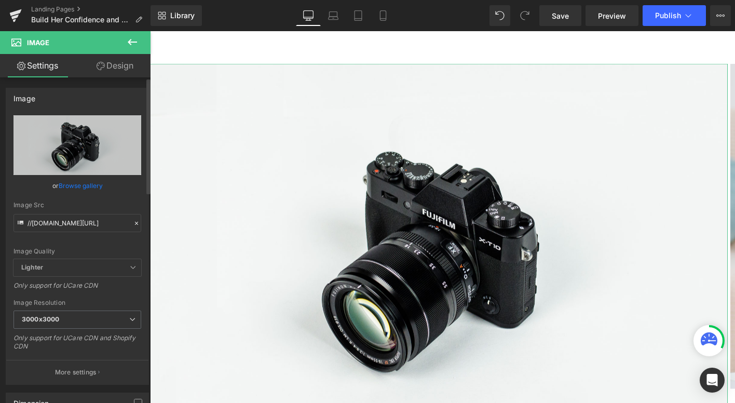
click at [73, 186] on link "Browse gallery" at bounding box center [81, 185] width 44 height 18
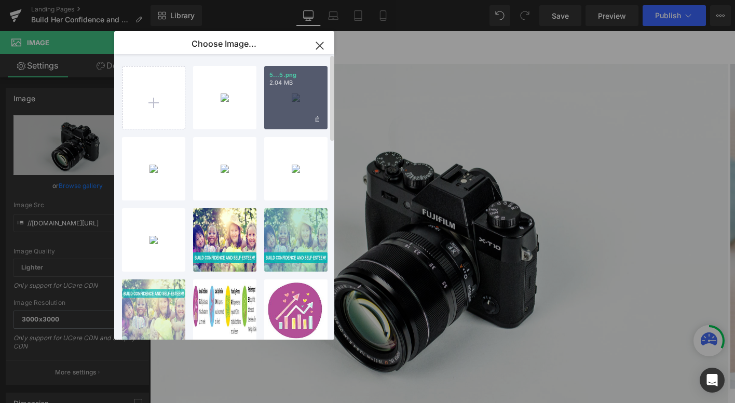
click at [270, 108] on div "5...5.png 2.04 MB" at bounding box center [295, 97] width 63 height 63
type input "[URL][DOMAIN_NAME]"
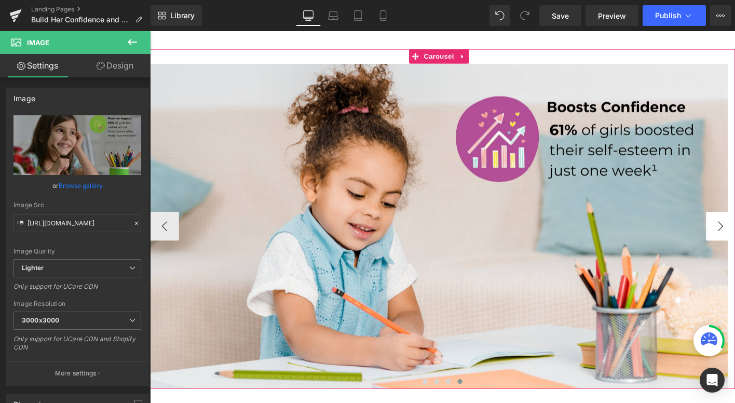
click at [167, 243] on button "‹" at bounding box center [165, 240] width 31 height 31
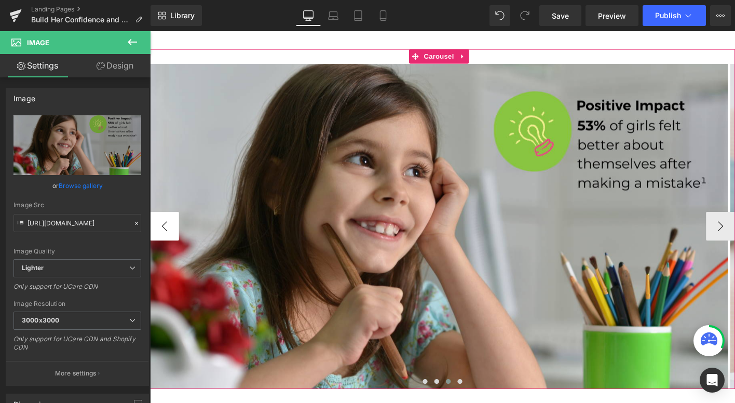
click at [167, 243] on button "‹" at bounding box center [165, 240] width 31 height 31
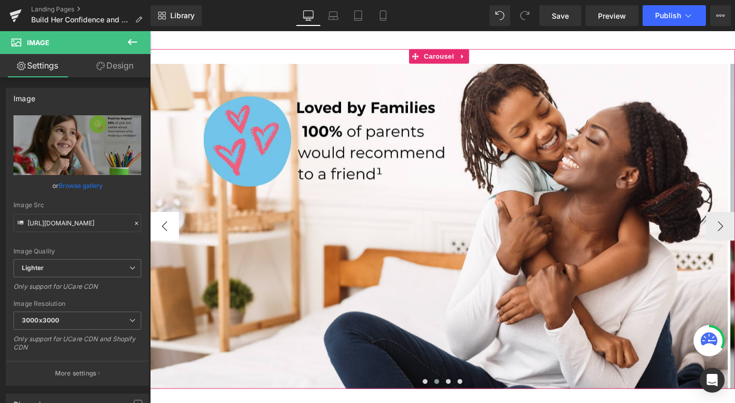
click at [167, 243] on button "‹" at bounding box center [165, 240] width 31 height 31
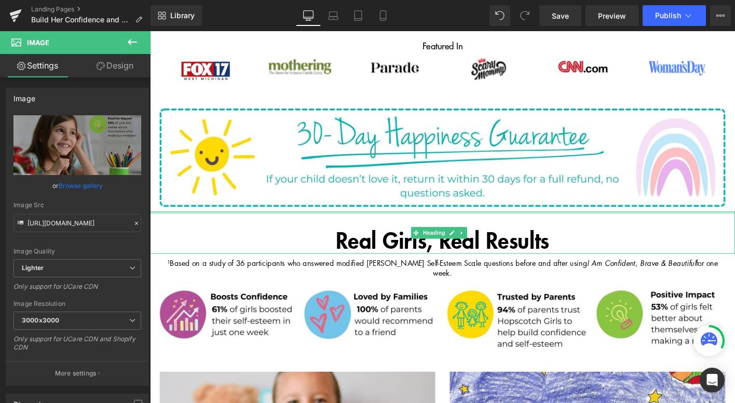
scroll to position [780, 0]
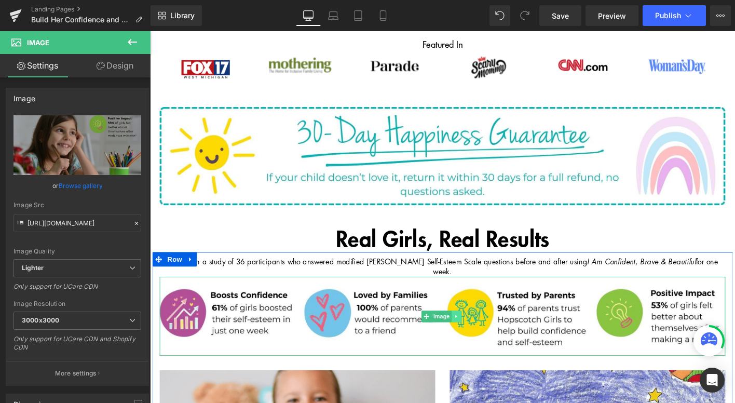
click at [479, 331] on link at bounding box center [478, 337] width 11 height 12
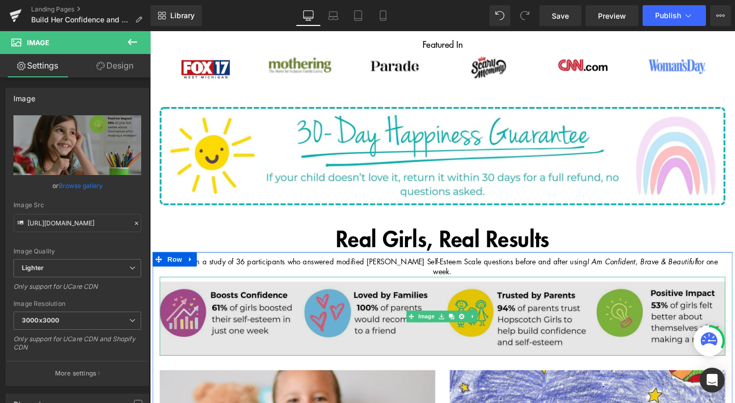
click at [395, 295] on img at bounding box center [463, 337] width 607 height 85
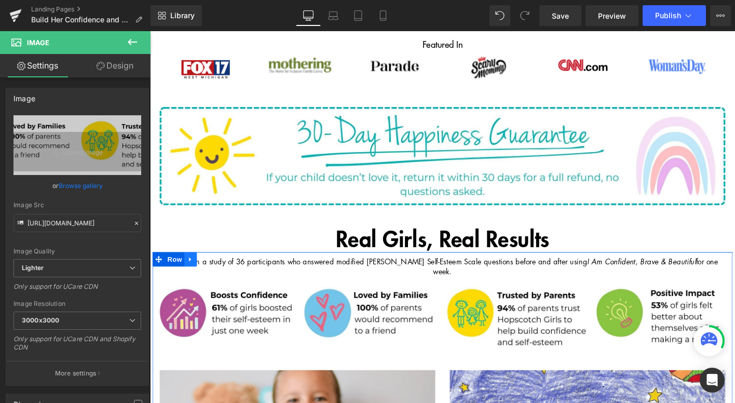
click at [191, 272] on icon at bounding box center [193, 276] width 7 height 8
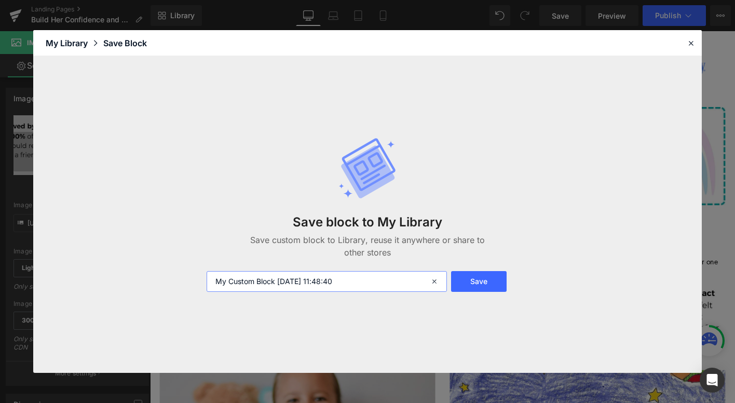
click at [370, 283] on input "My Custom Block [DATE] 11:48:40" at bounding box center [326, 281] width 240 height 21
type input "confidence study"
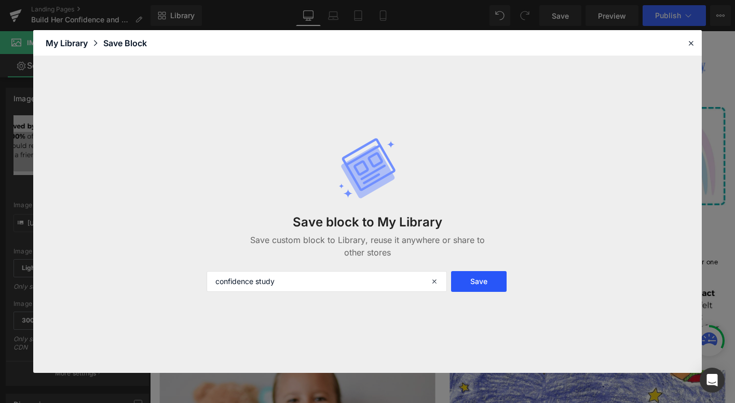
click at [481, 281] on button "Save" at bounding box center [479, 281] width 56 height 21
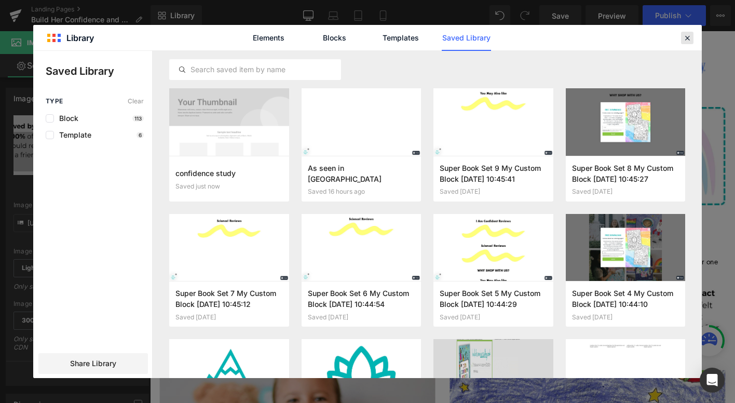
click at [689, 38] on icon at bounding box center [686, 37] width 9 height 9
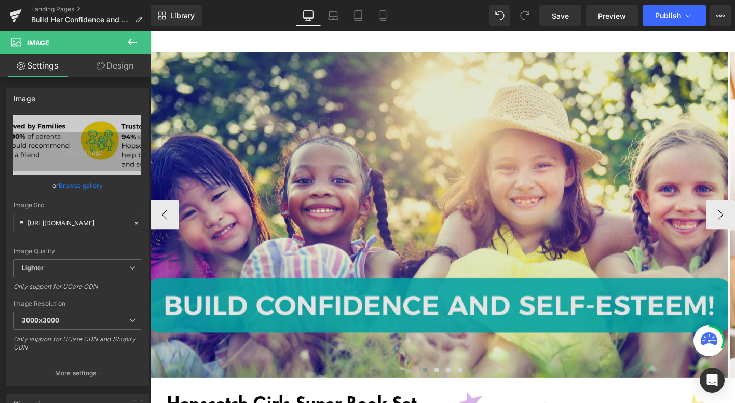
scroll to position [21, 0]
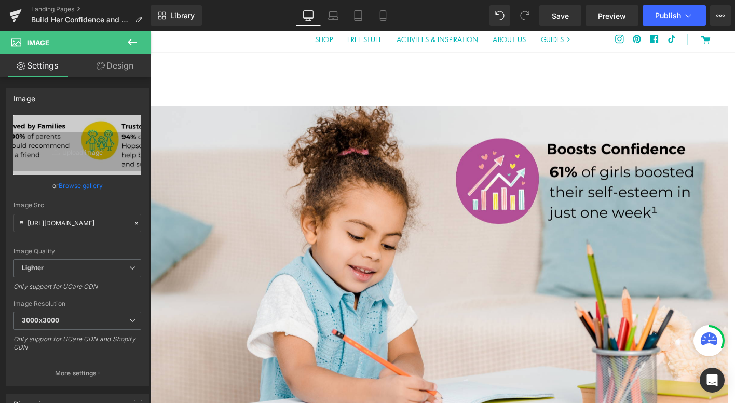
click at [129, 39] on icon at bounding box center [132, 42] width 12 height 12
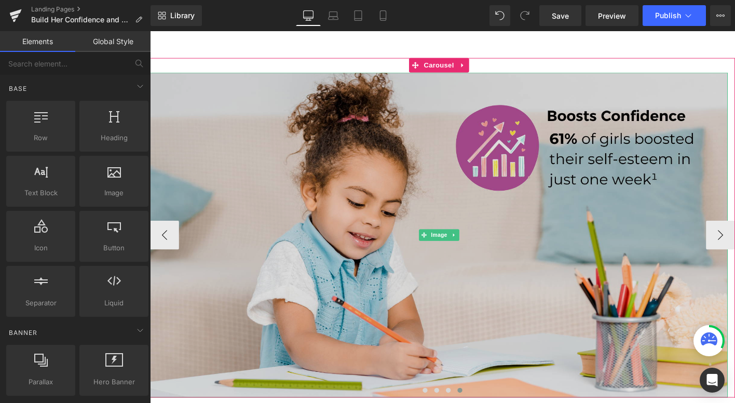
scroll to position [27, 0]
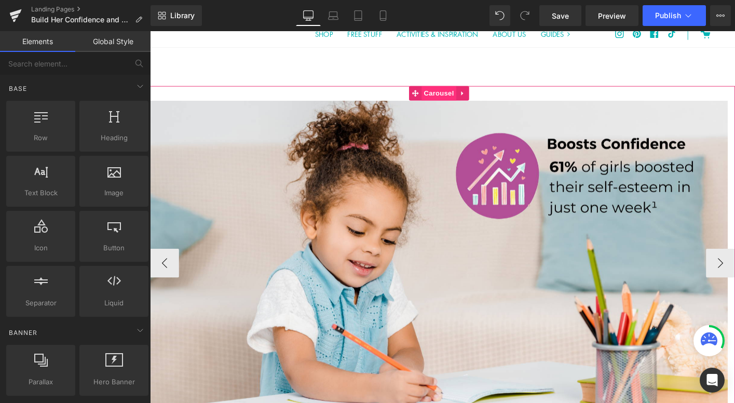
click at [455, 98] on span "Carousel" at bounding box center [459, 98] width 37 height 16
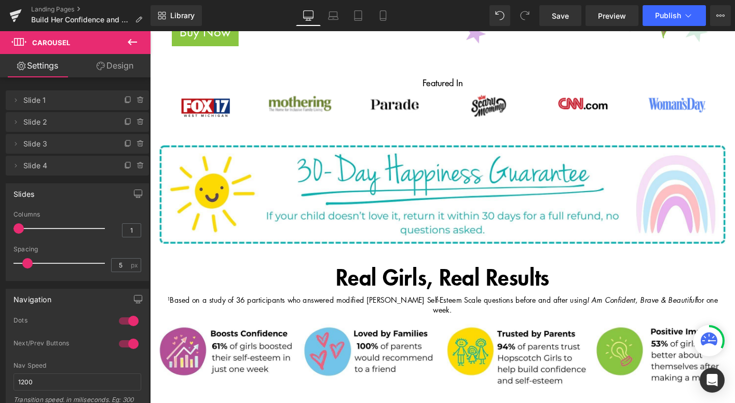
scroll to position [741, 0]
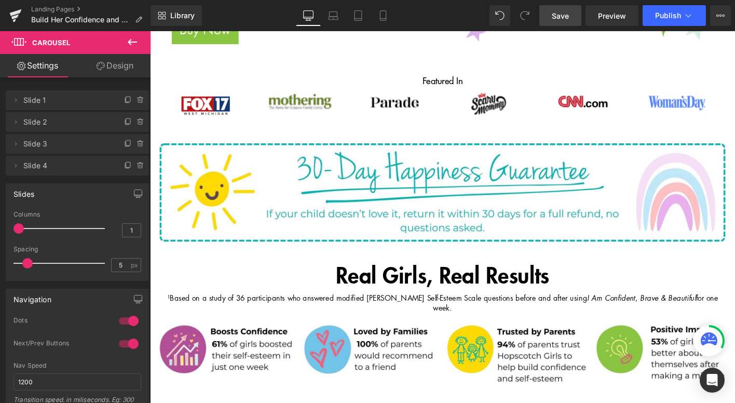
click at [556, 22] on link "Save" at bounding box center [560, 15] width 42 height 21
